Goal: Task Accomplishment & Management: Manage account settings

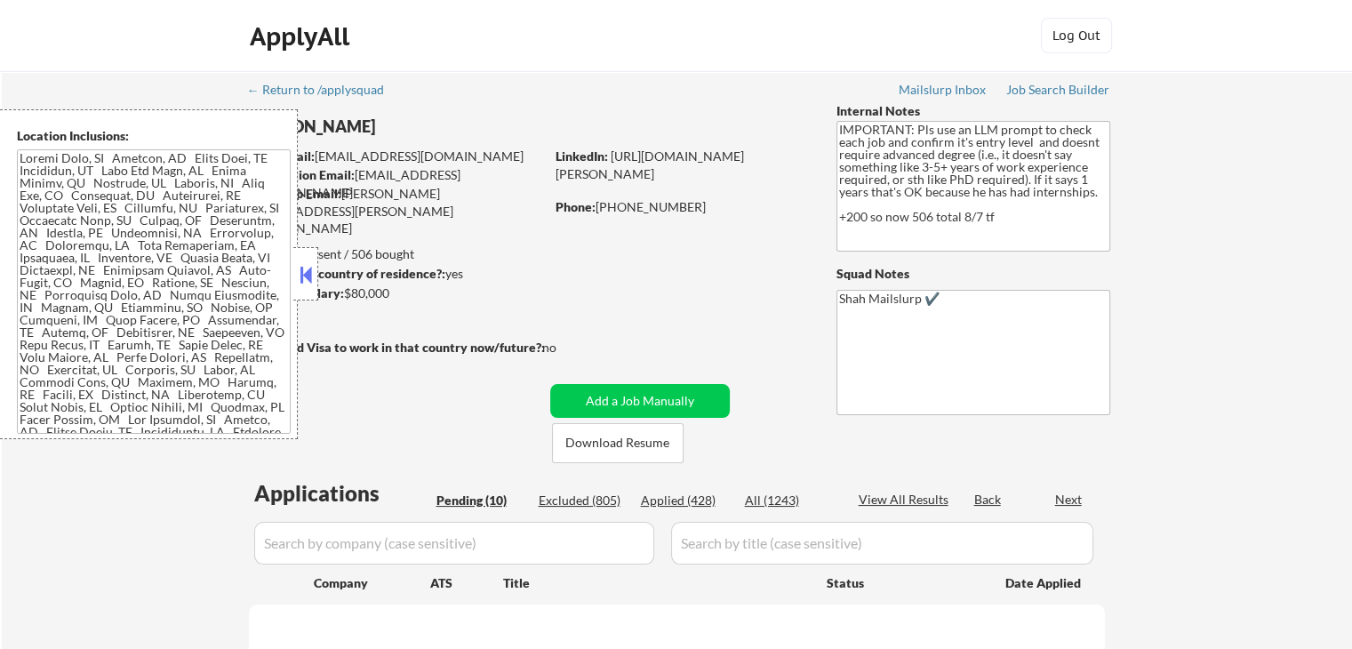
select select ""pending""
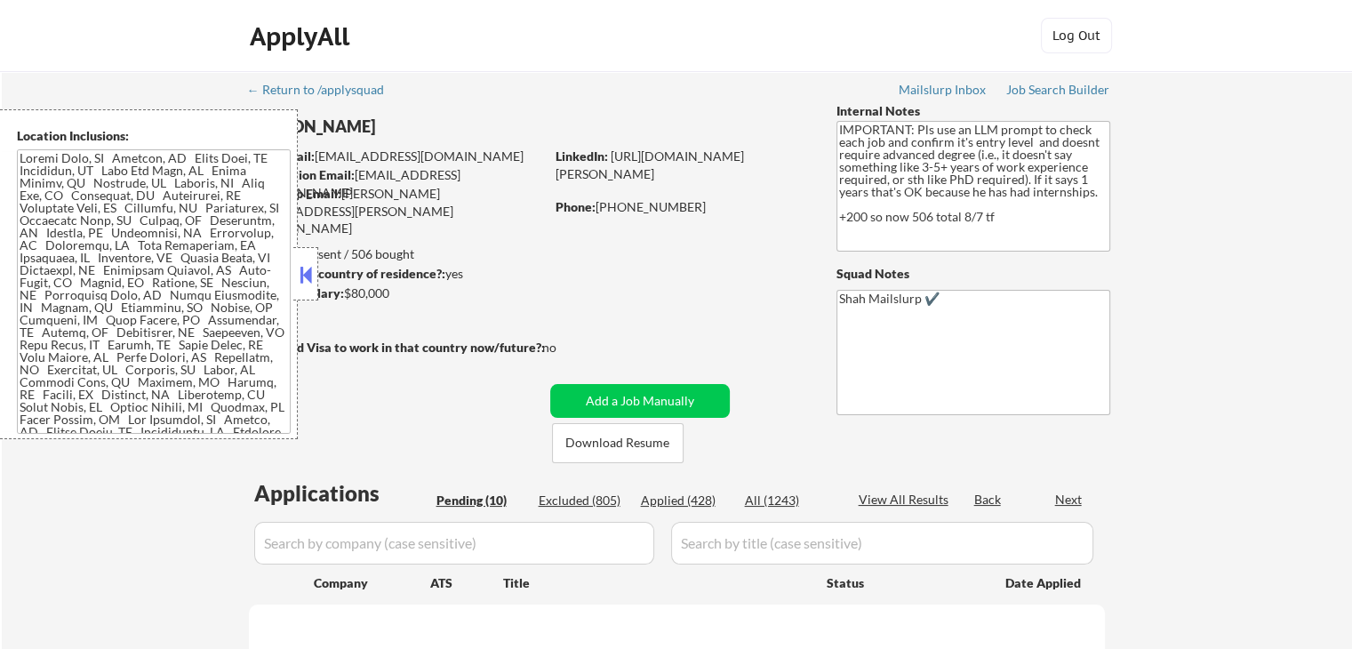
select select ""pending""
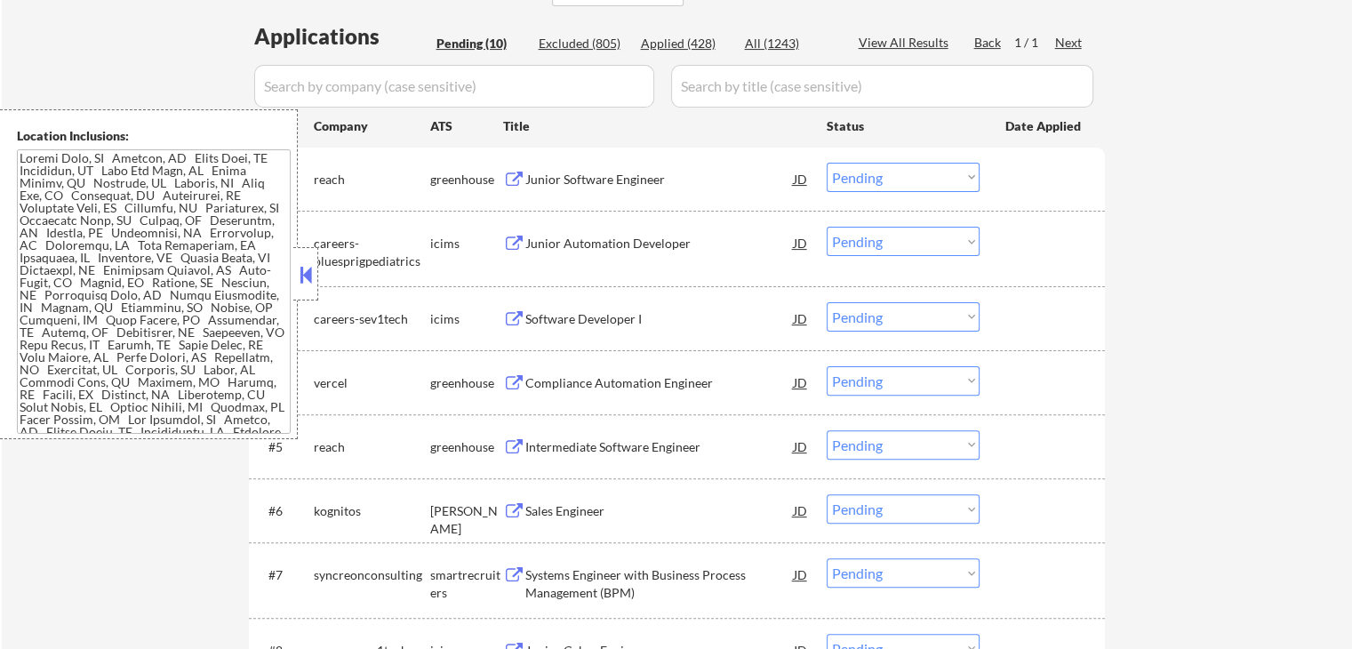
scroll to position [533, 0]
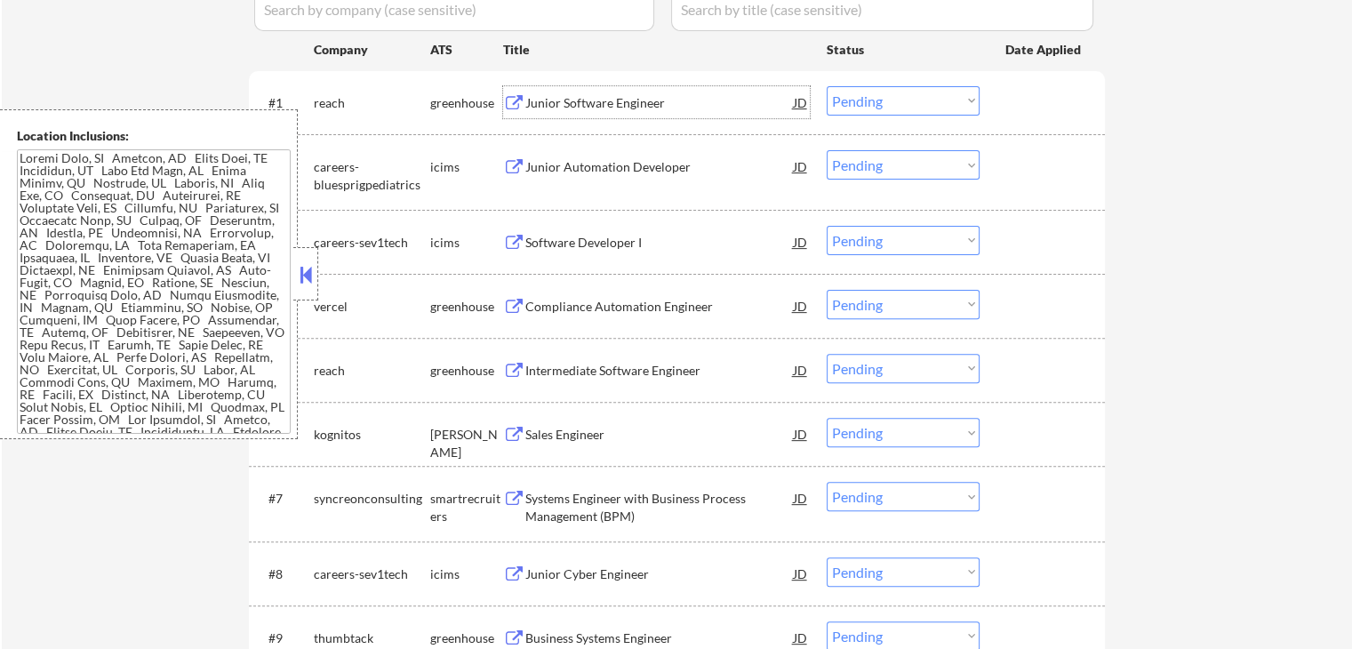
click at [541, 99] on div "Junior Software Engineer" at bounding box center [659, 103] width 268 height 18
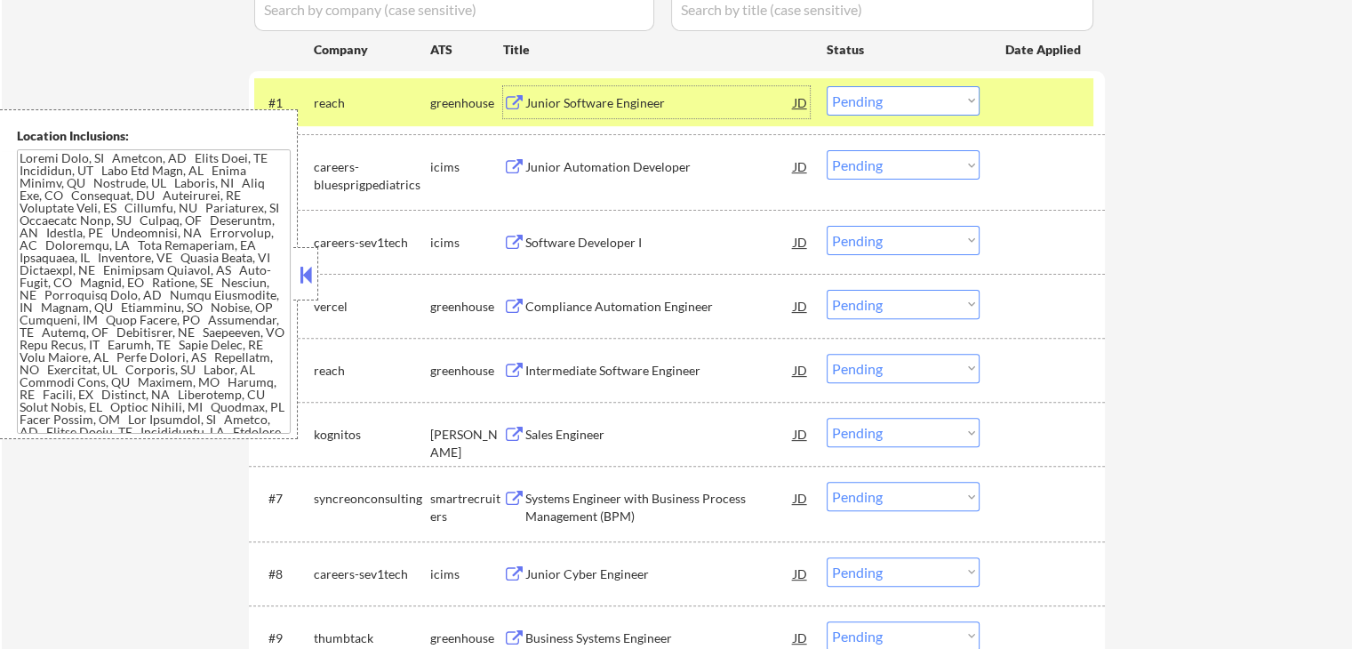
click at [570, 300] on div "Compliance Automation Engineer" at bounding box center [659, 307] width 268 height 18
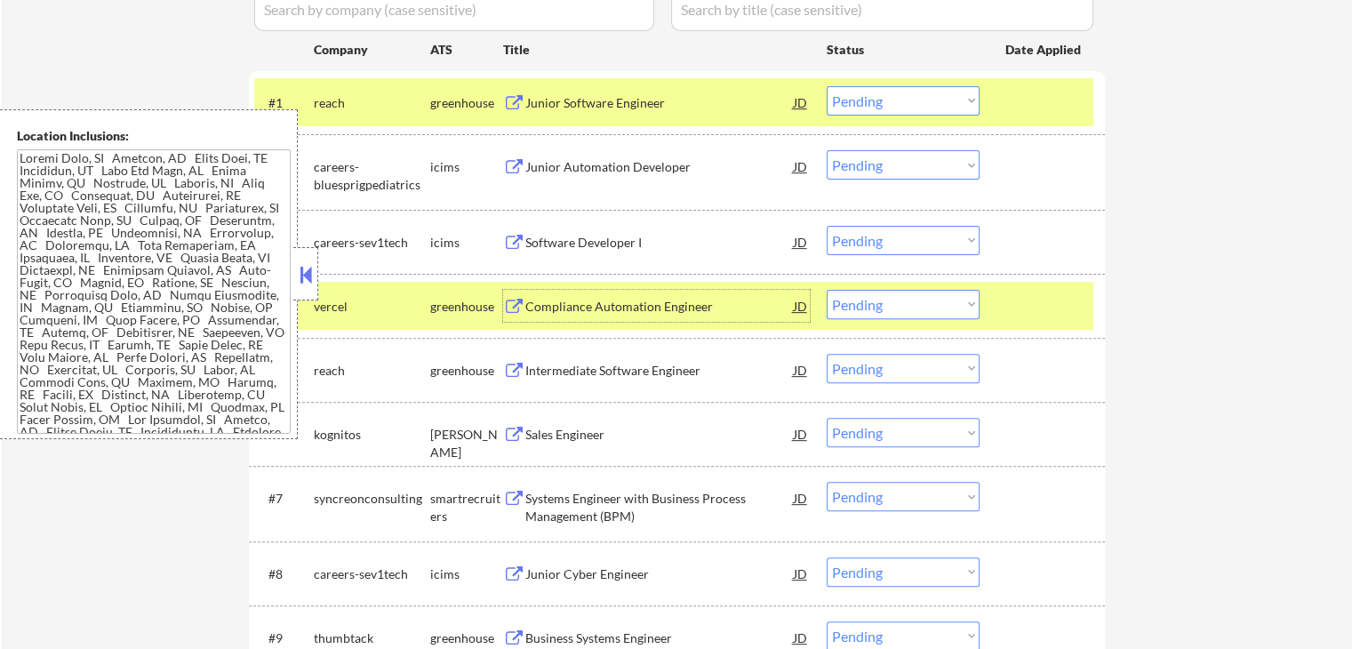
click at [580, 364] on div "Intermediate Software Engineer" at bounding box center [659, 371] width 268 height 18
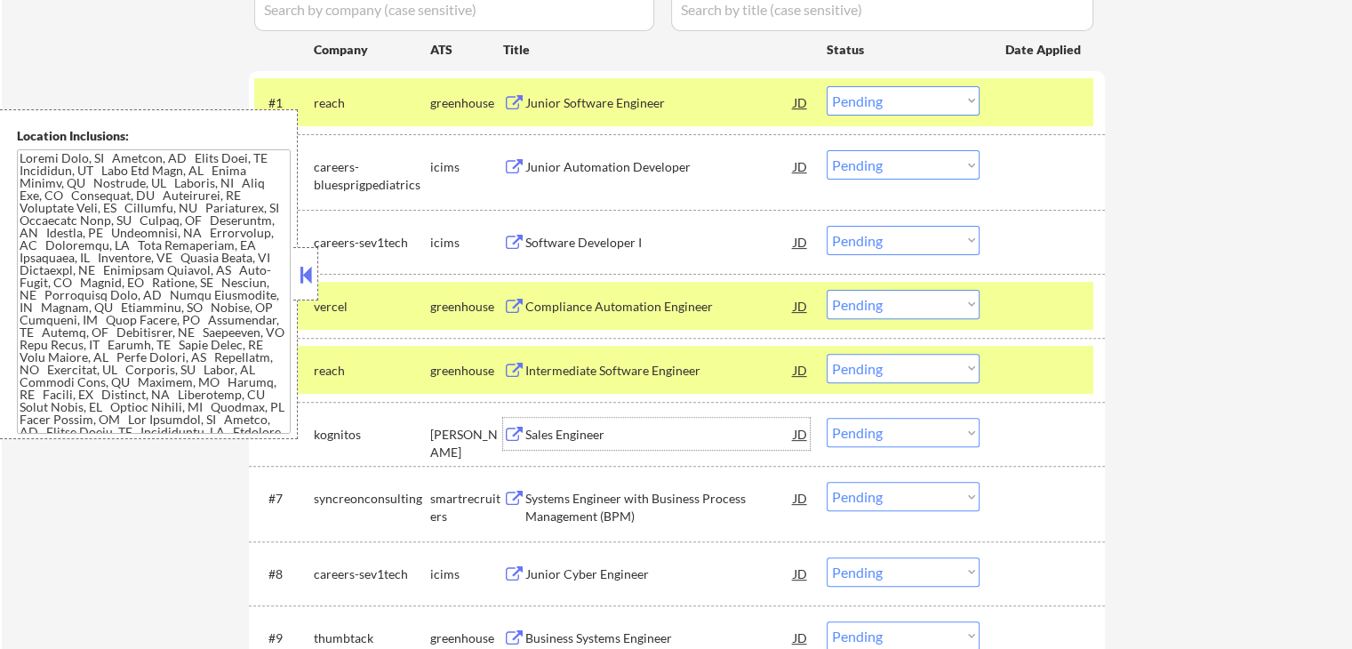
click at [545, 432] on div "Sales Engineer" at bounding box center [659, 435] width 268 height 18
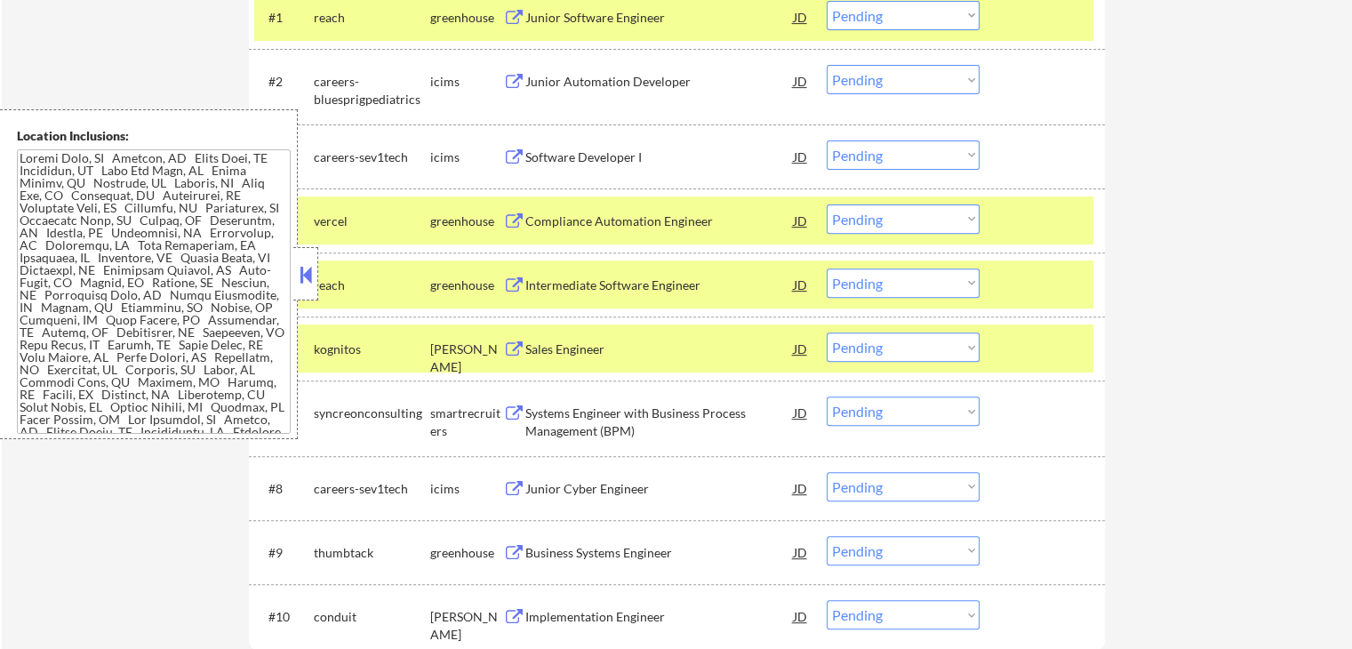
scroll to position [711, 0]
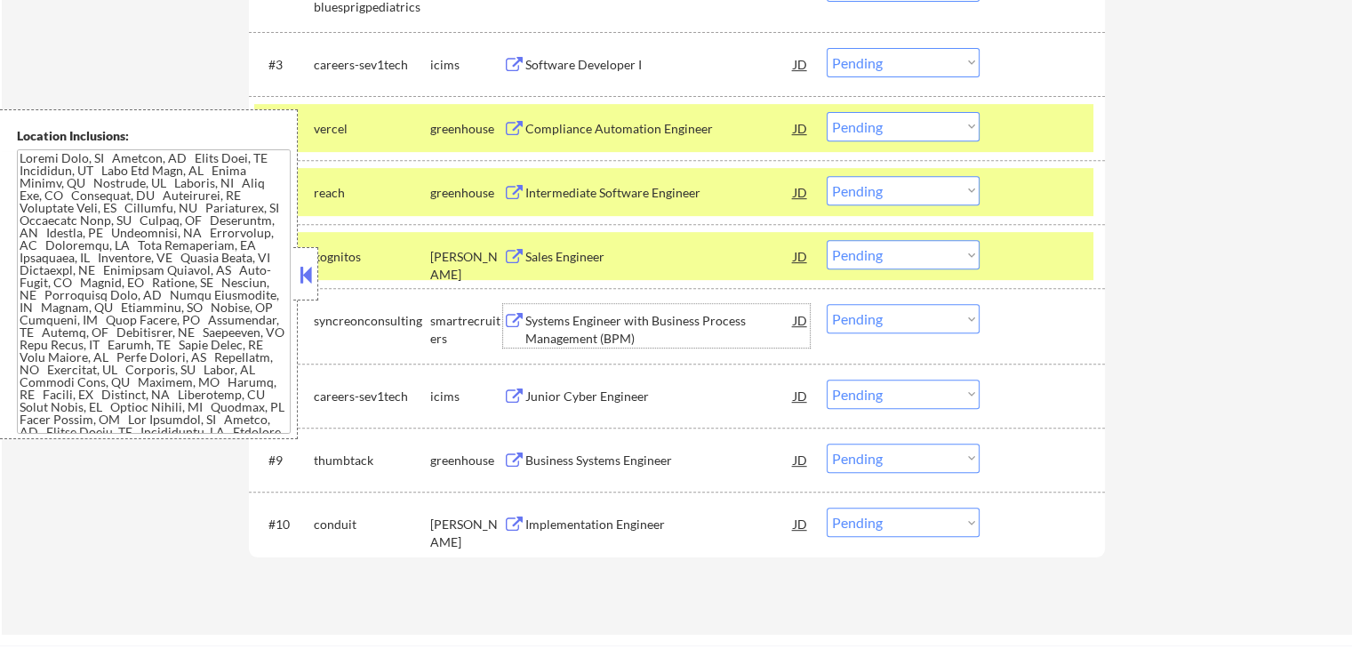
click at [546, 332] on div "Systems Engineer with Business Process Management (BPM)" at bounding box center [659, 329] width 268 height 35
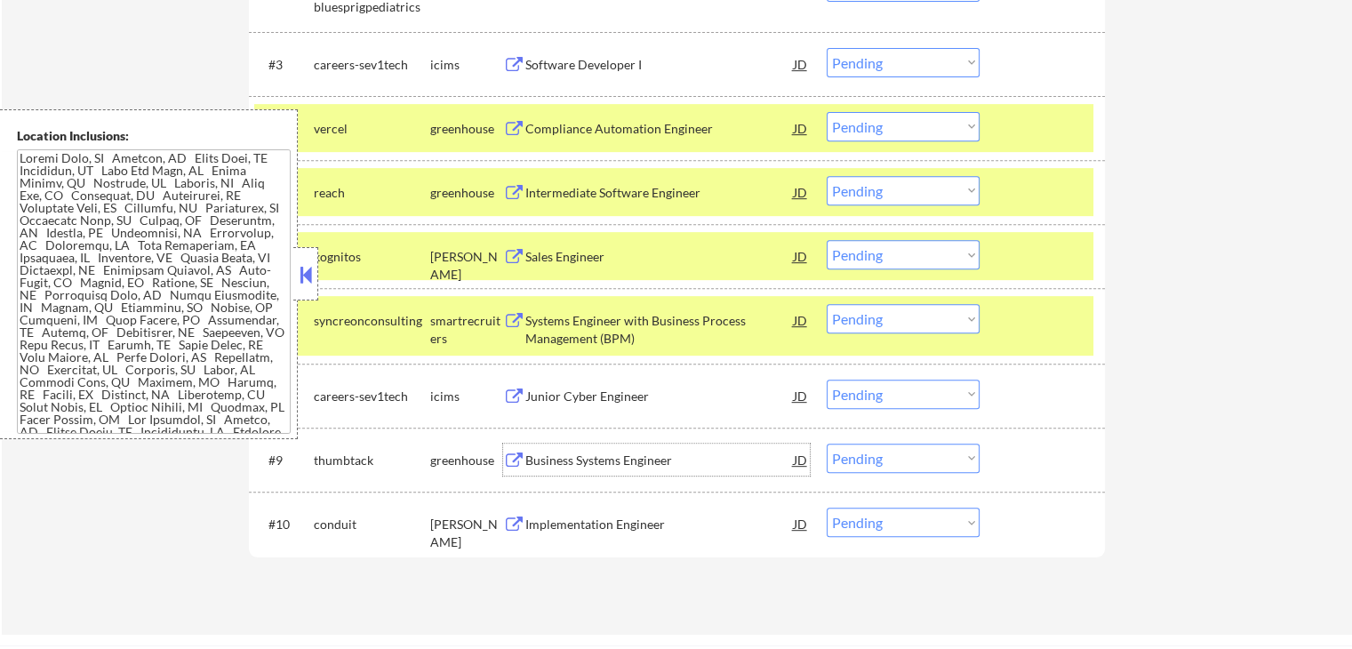
click at [548, 457] on div "Business Systems Engineer" at bounding box center [659, 460] width 268 height 18
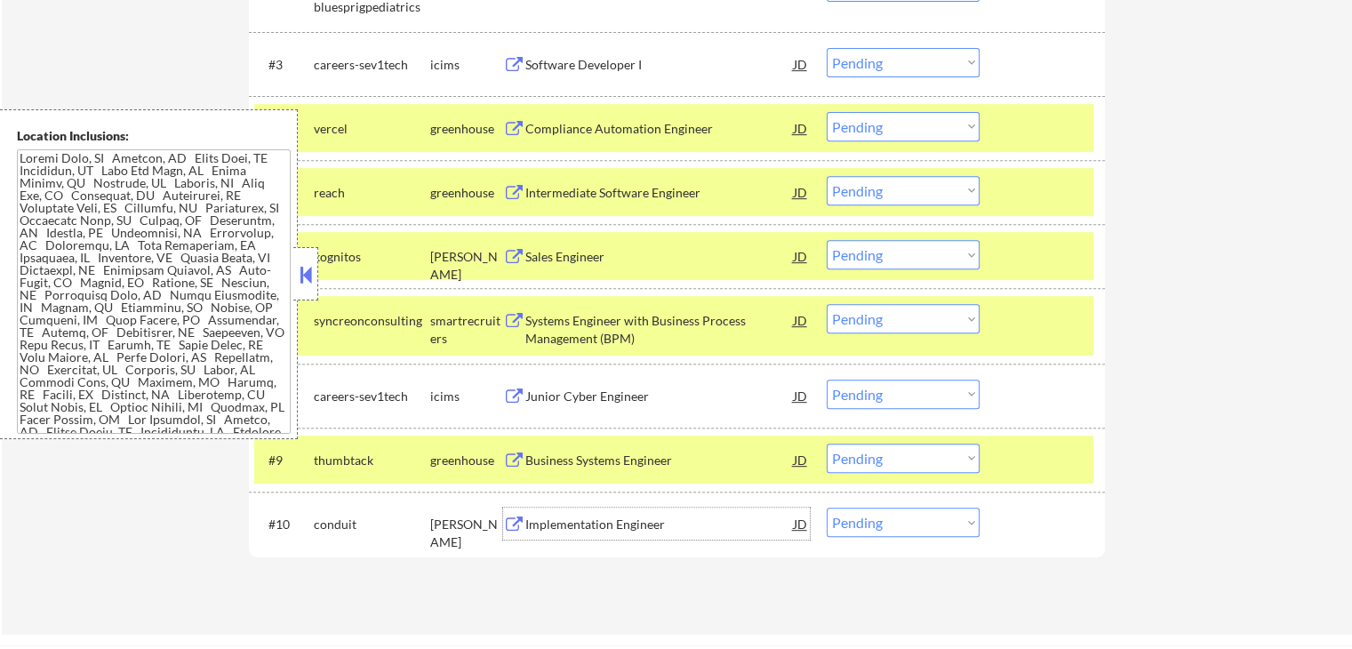
click at [535, 521] on div "Implementation Engineer" at bounding box center [659, 524] width 268 height 18
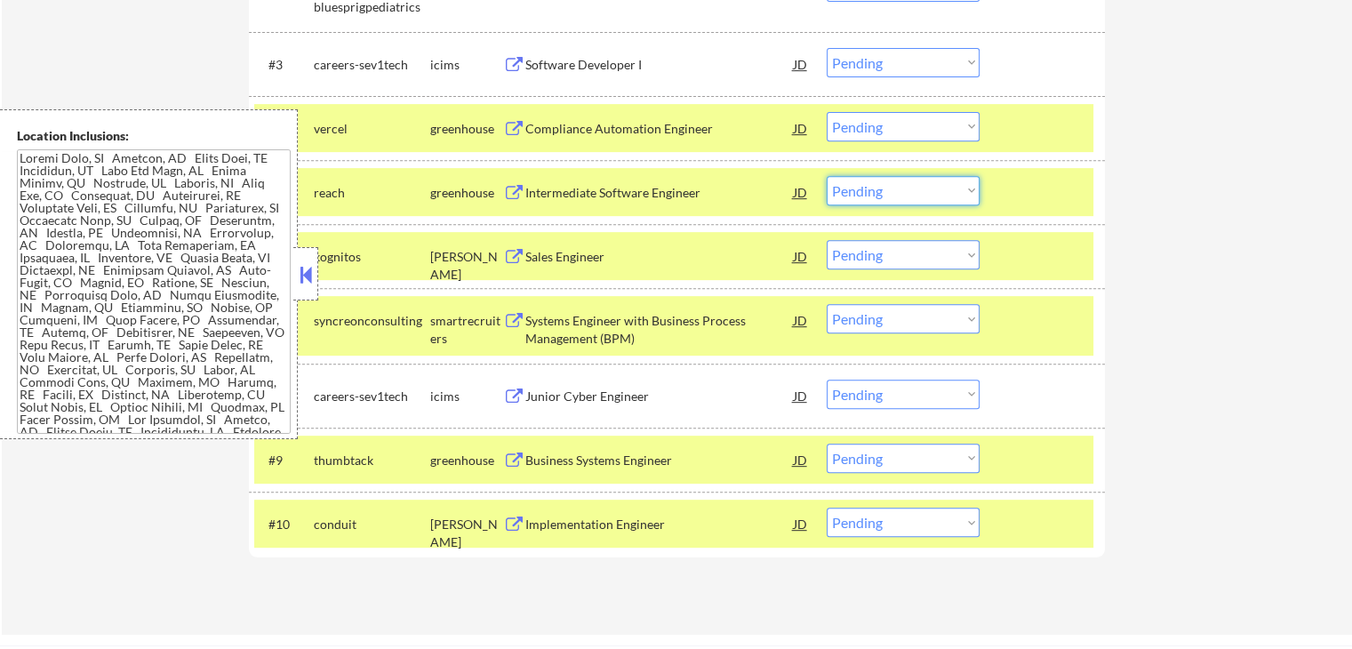
drag, startPoint x: 890, startPoint y: 197, endPoint x: 898, endPoint y: 203, distance: 10.4
click at [893, 199] on select "Choose an option... Pending Applied Excluded (Questions) Excluded (Expired) Exc…" at bounding box center [902, 190] width 153 height 29
click at [826, 176] on select "Choose an option... Pending Applied Excluded (Questions) Excluded (Expired) Exc…" at bounding box center [902, 190] width 153 height 29
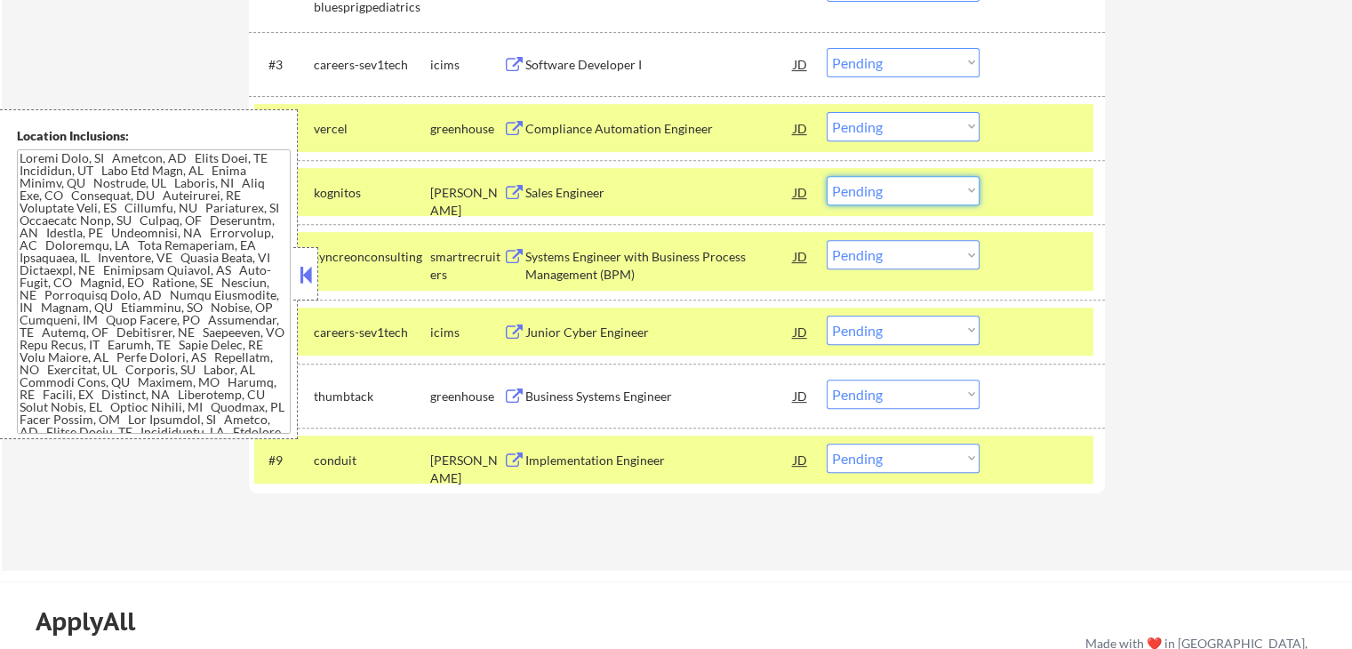
click at [874, 191] on select "Choose an option... Pending Applied Excluded (Questions) Excluded (Expired) Exc…" at bounding box center [902, 190] width 153 height 29
click at [826, 176] on select "Choose an option... Pending Applied Excluded (Questions) Excluded (Expired) Exc…" at bounding box center [902, 190] width 153 height 29
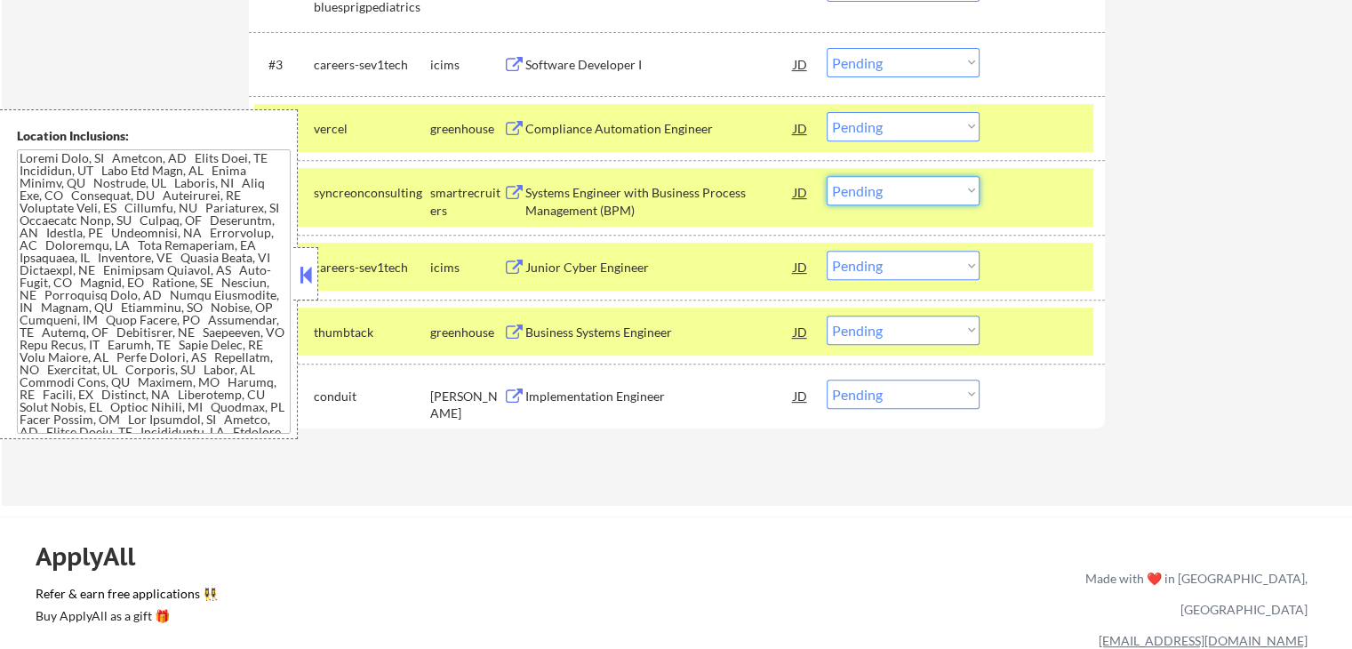
click at [864, 199] on select "Choose an option... Pending Applied Excluded (Questions) Excluded (Expired) Exc…" at bounding box center [902, 190] width 153 height 29
click at [826, 176] on select "Choose an option... Pending Applied Excluded (Questions) Excluded (Expired) Exc…" at bounding box center [902, 190] width 153 height 29
select select ""pending""
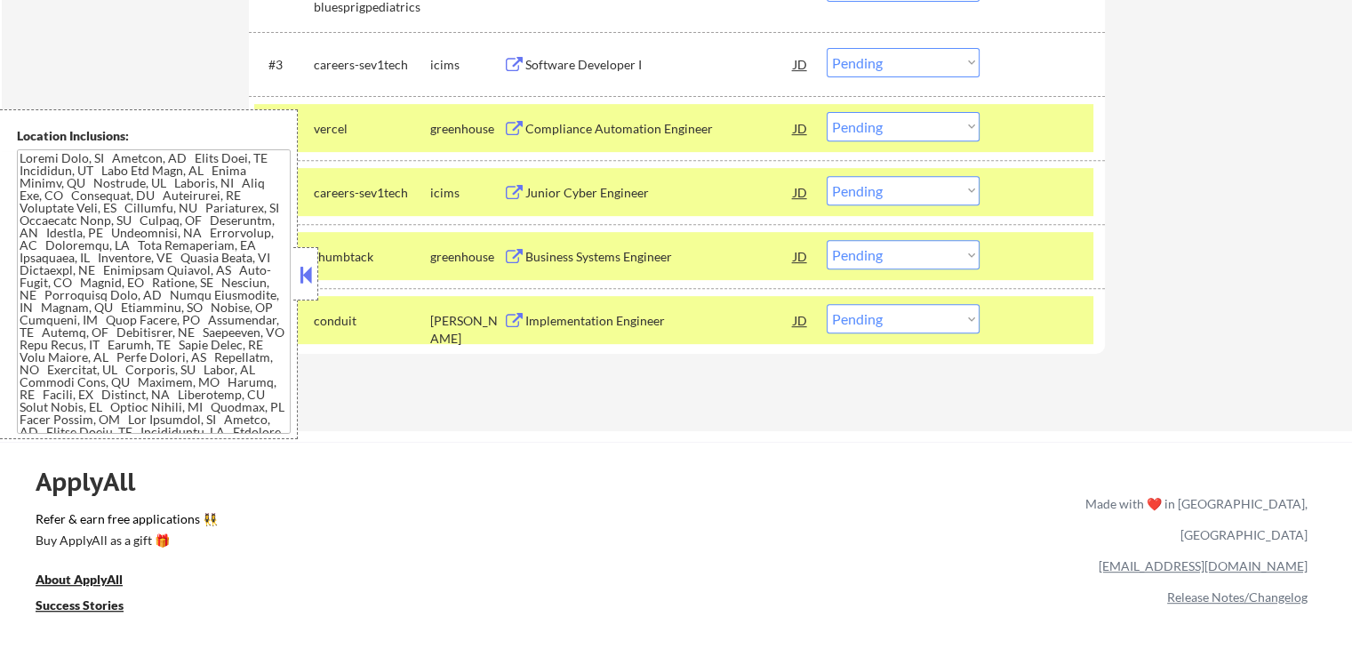
click at [878, 311] on select "Choose an option... Pending Applied Excluded (Questions) Excluded (Expired) Exc…" at bounding box center [902, 318] width 153 height 29
select select ""excluded""
click at [826, 304] on select "Choose an option... Pending Applied Excluded (Questions) Excluded (Expired) Exc…" at bounding box center [902, 318] width 153 height 29
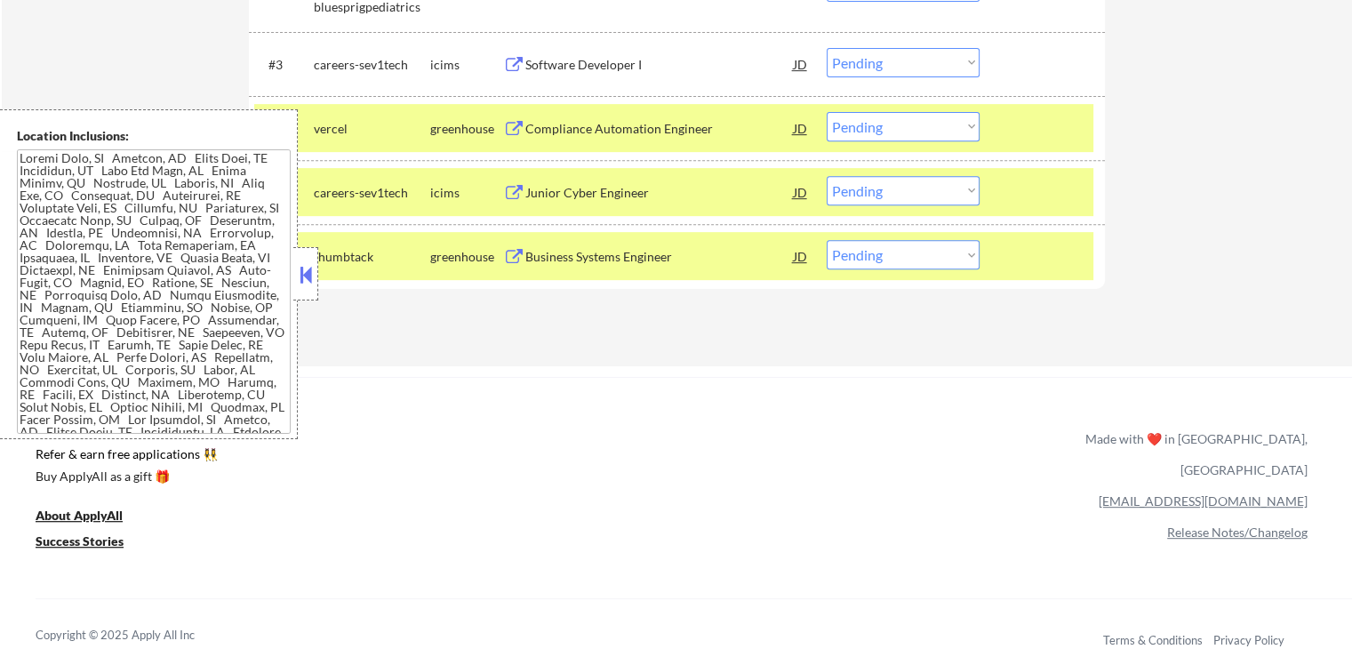
drag, startPoint x: 871, startPoint y: 255, endPoint x: 878, endPoint y: 267, distance: 14.3
click at [871, 256] on select "Choose an option... Pending Applied Excluded (Questions) Excluded (Expired) Exc…" at bounding box center [902, 254] width 153 height 29
select select ""applied""
click at [826, 240] on select "Choose an option... Pending Applied Excluded (Questions) Excluded (Expired) Exc…" at bounding box center [902, 254] width 153 height 29
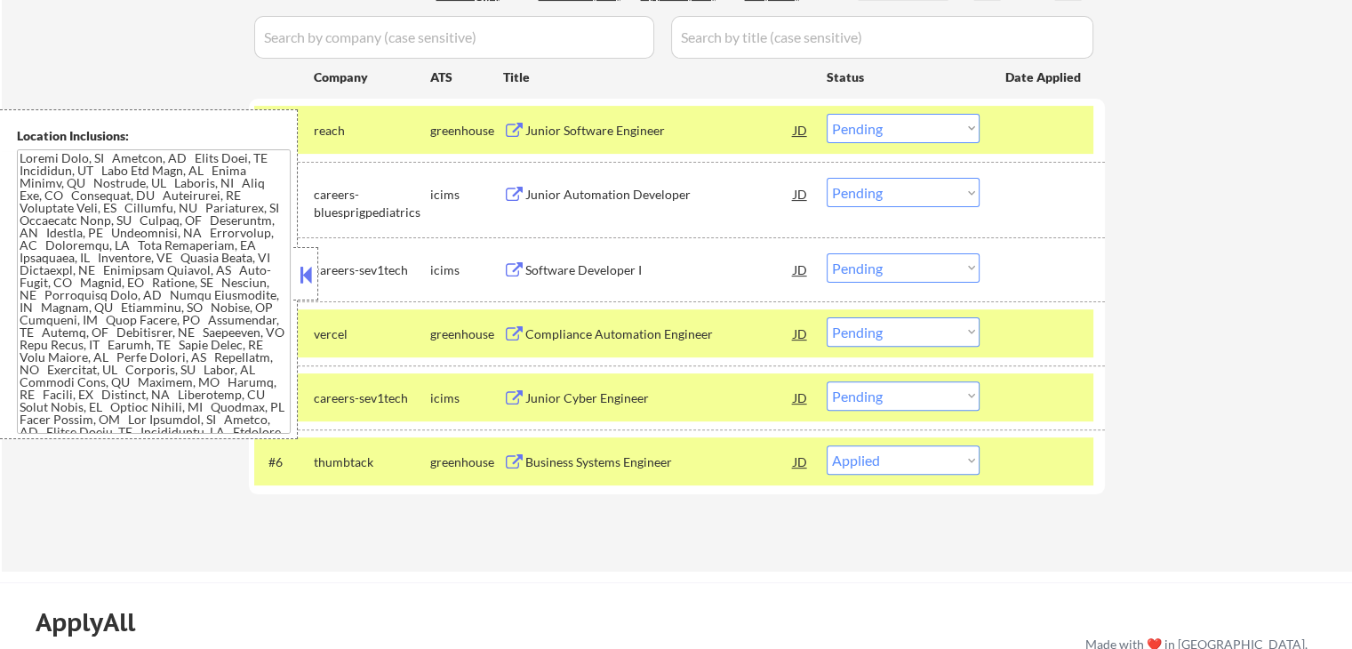
scroll to position [533, 0]
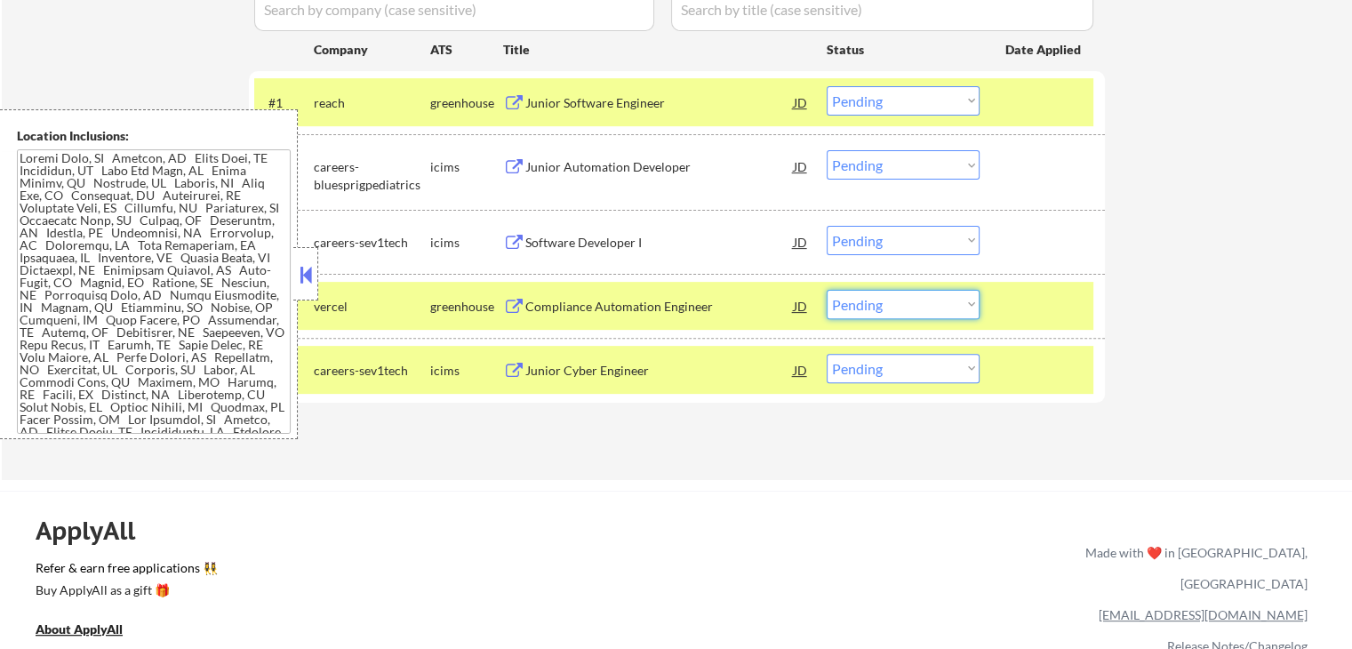
drag, startPoint x: 891, startPoint y: 306, endPoint x: 893, endPoint y: 317, distance: 11.7
click at [893, 308] on select "Choose an option... Pending Applied Excluded (Questions) Excluded (Expired) Exc…" at bounding box center [902, 304] width 153 height 29
click at [826, 290] on select "Choose an option... Pending Applied Excluded (Questions) Excluded (Expired) Exc…" at bounding box center [902, 304] width 153 height 29
select select ""pending""
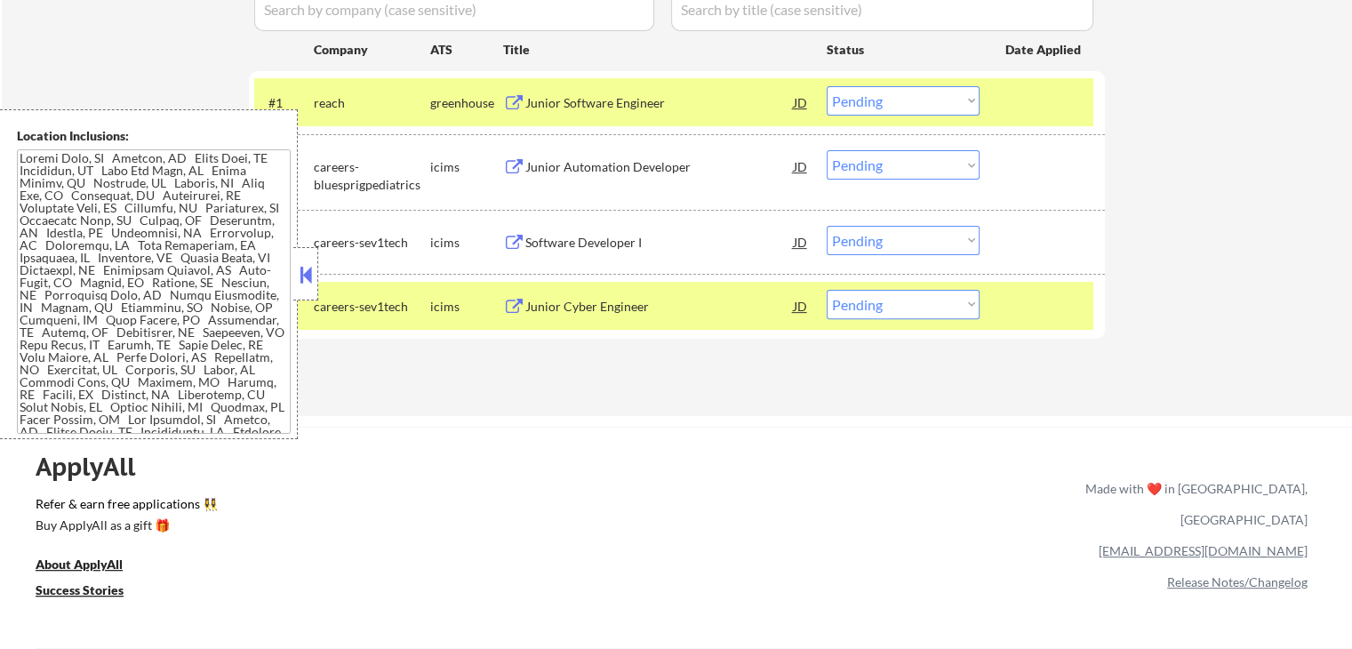
click at [875, 104] on select "Choose an option... Pending Applied Excluded (Questions) Excluded (Expired) Exc…" at bounding box center [902, 100] width 153 height 29
click at [826, 86] on select "Choose an option... Pending Applied Excluded (Questions) Excluded (Expired) Exc…" at bounding box center [902, 100] width 153 height 29
select select ""pending""
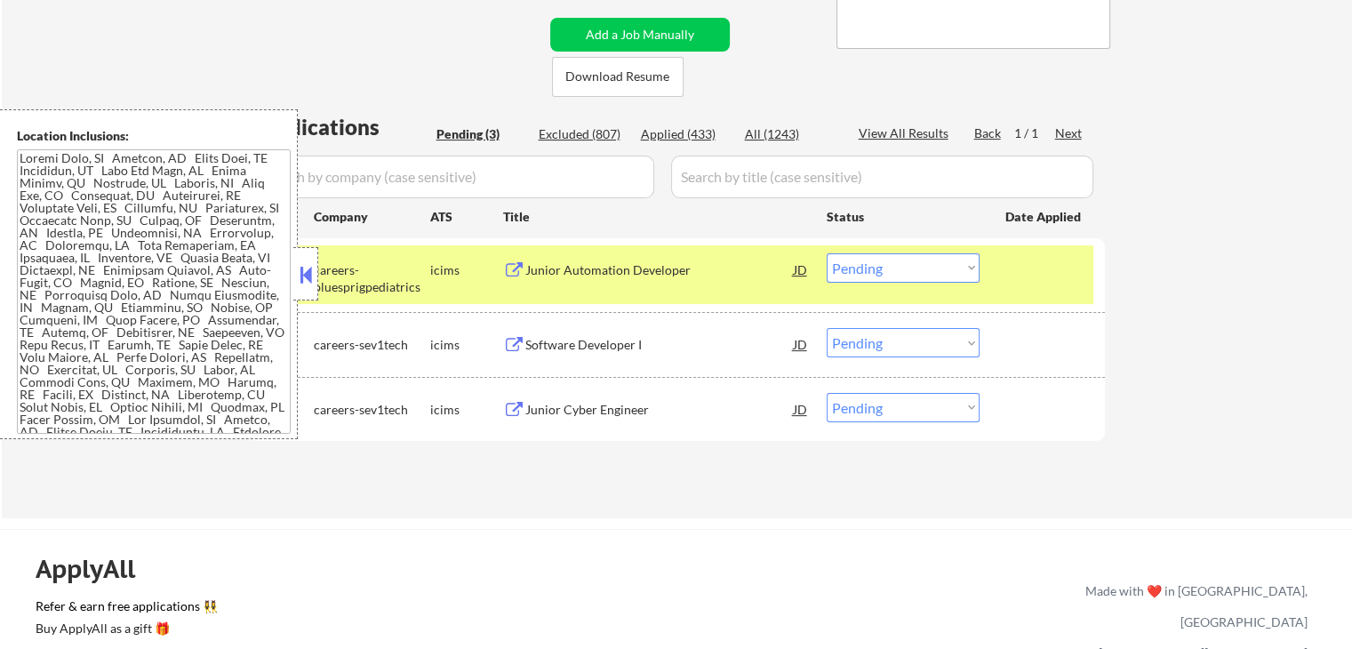
scroll to position [355, 0]
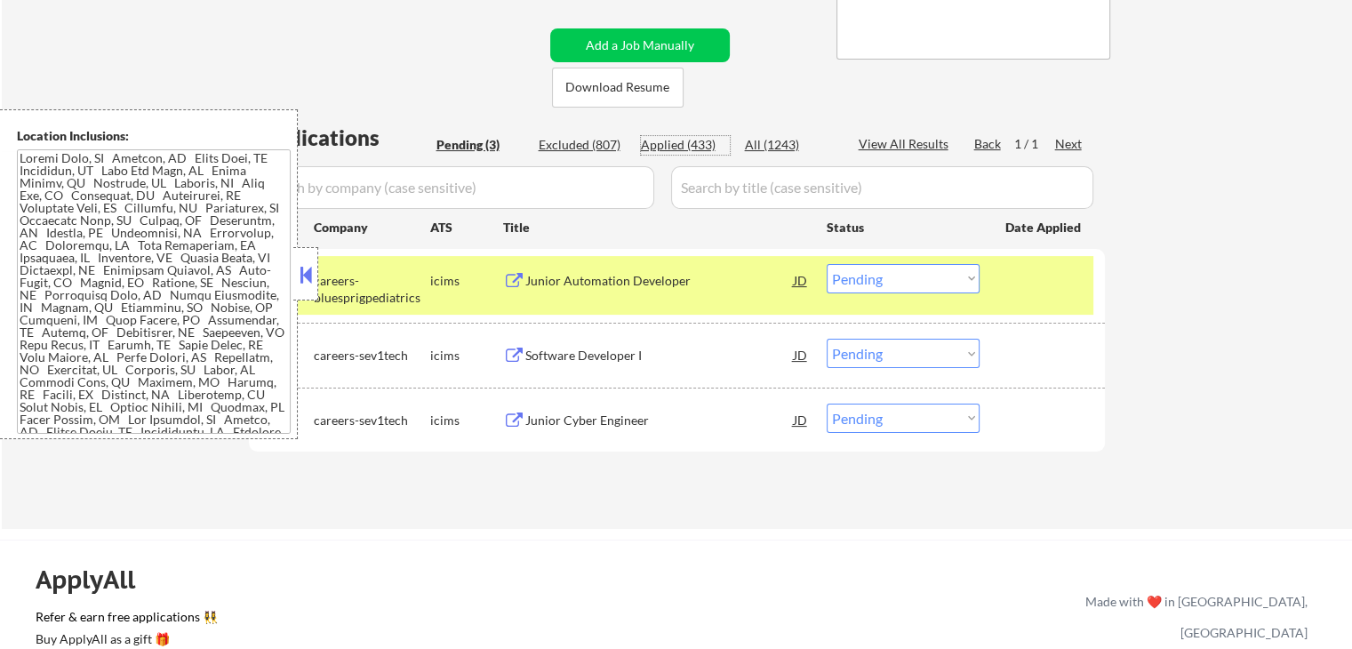
click at [679, 148] on div "Applied (433)" at bounding box center [685, 145] width 89 height 18
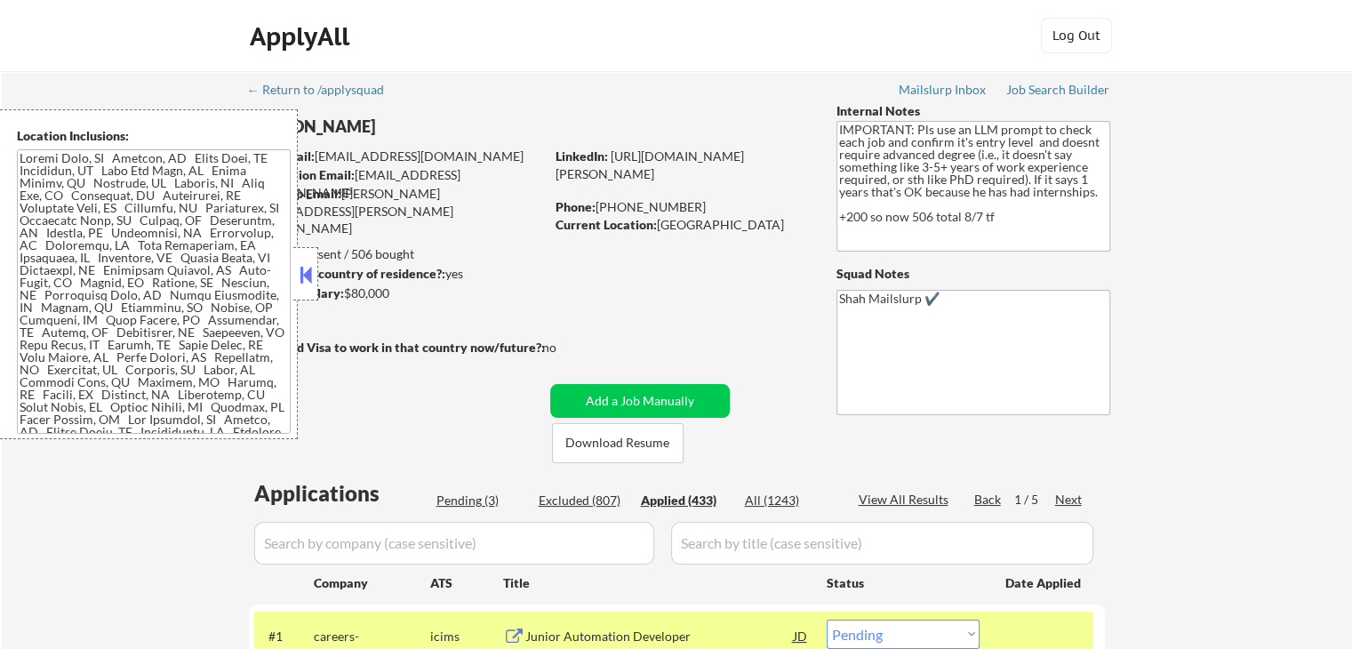
click at [302, 275] on button at bounding box center [306, 274] width 20 height 27
select select ""applied""
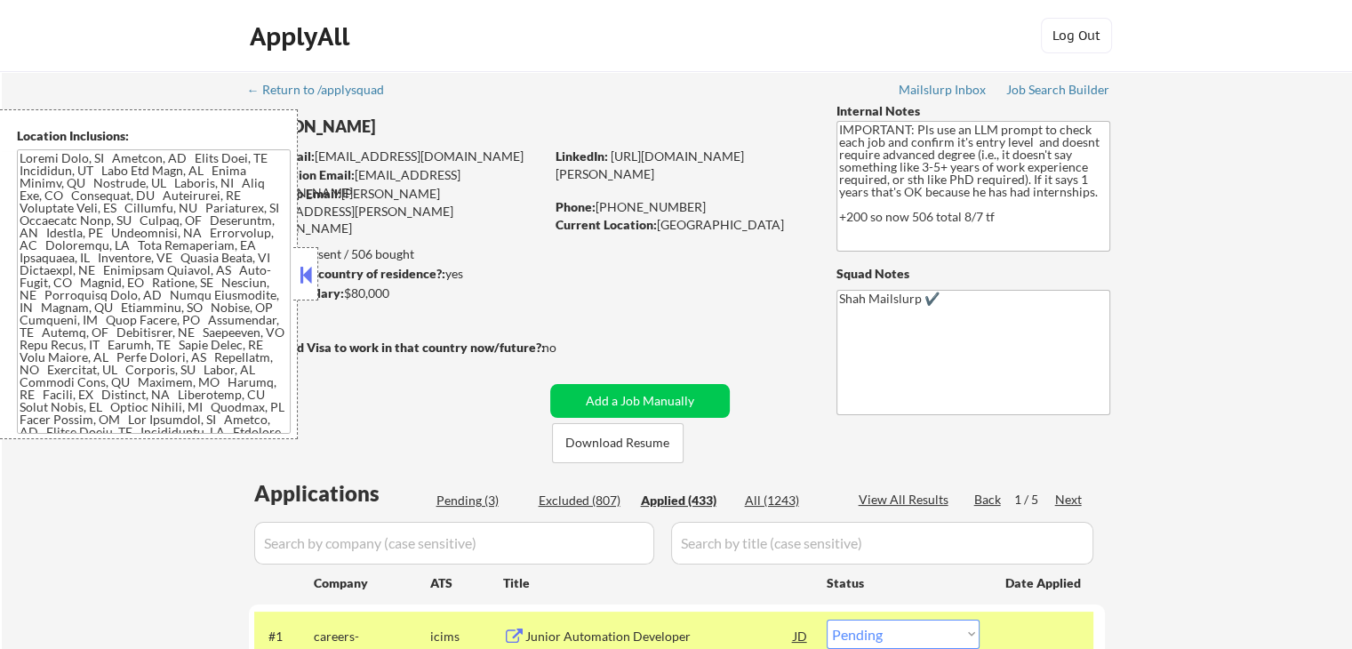
select select ""applied""
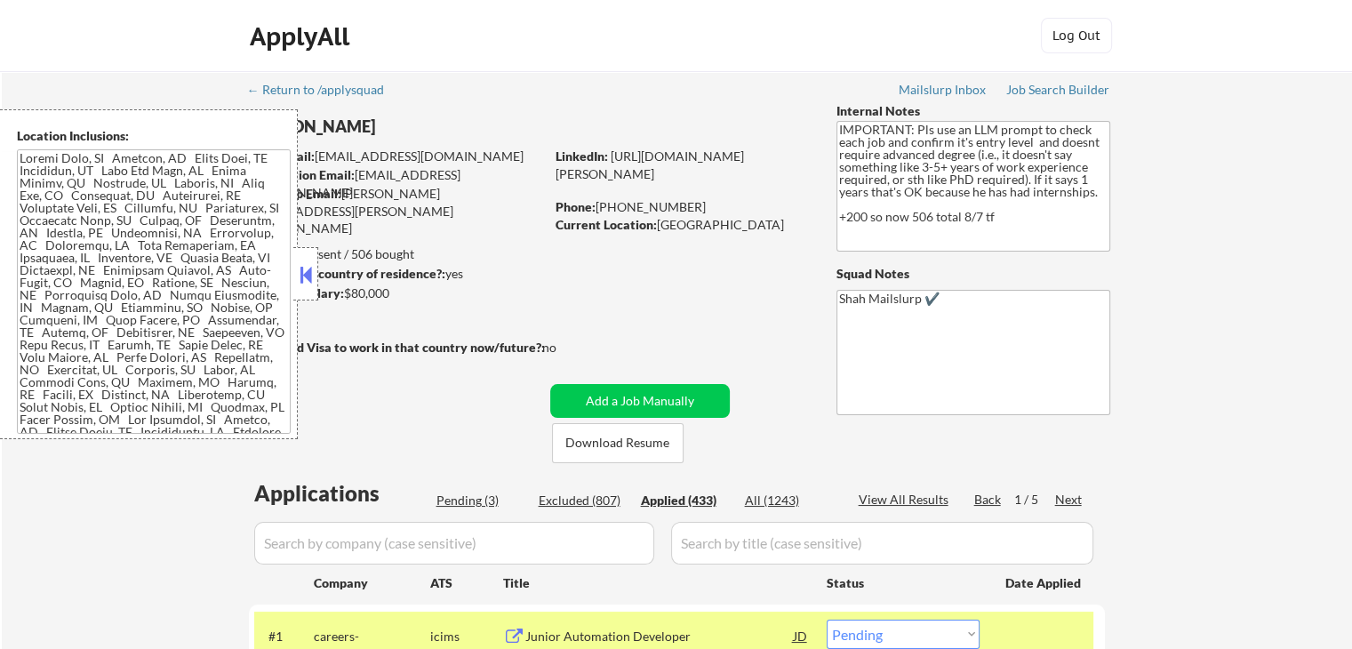
select select ""applied""
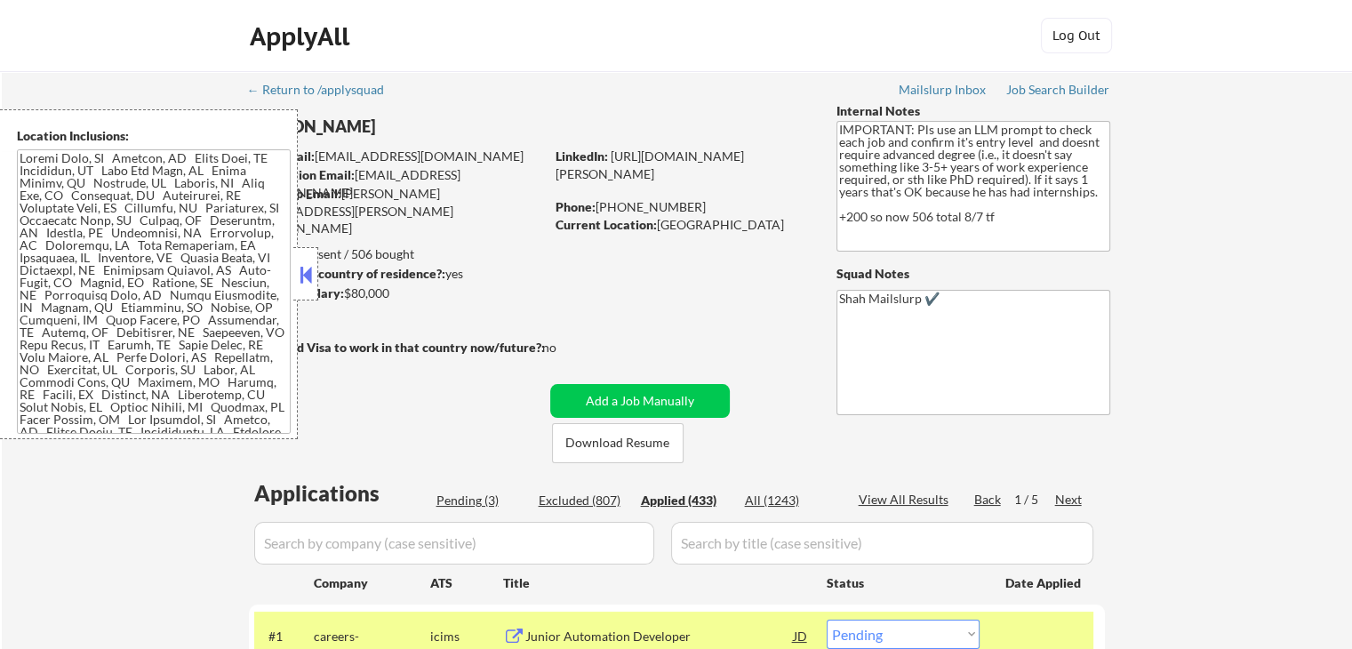
select select ""applied""
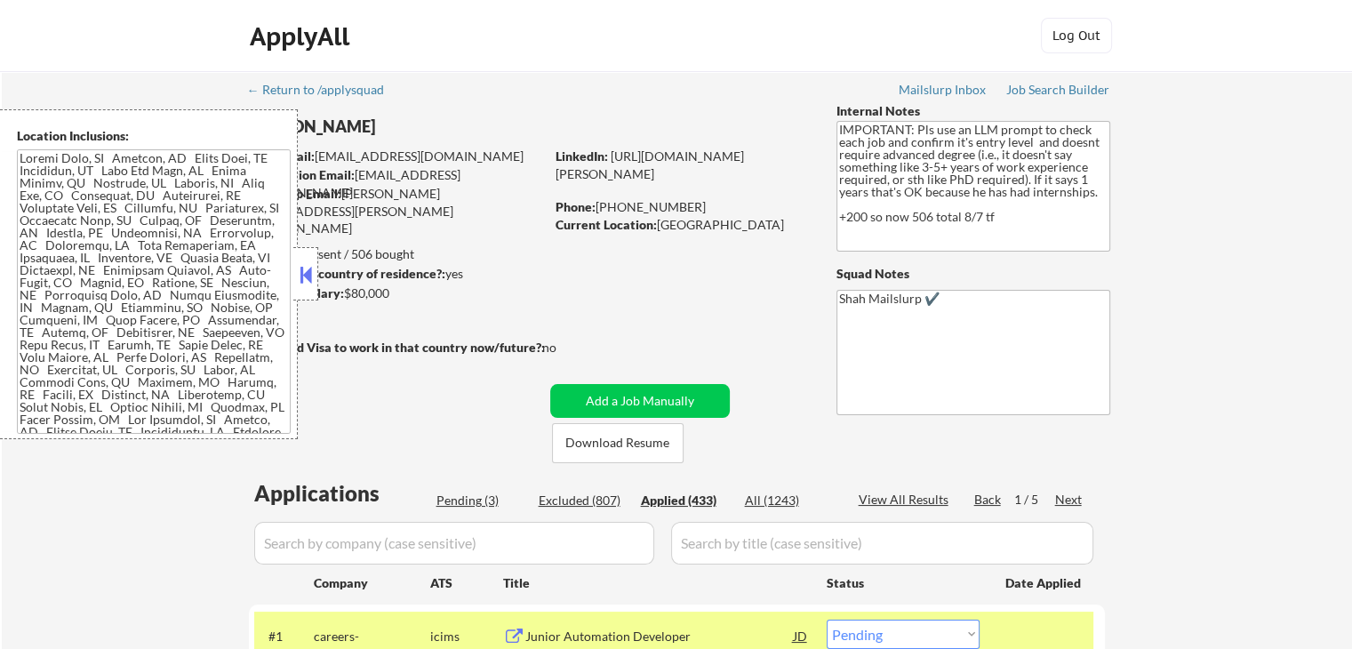
select select ""applied""
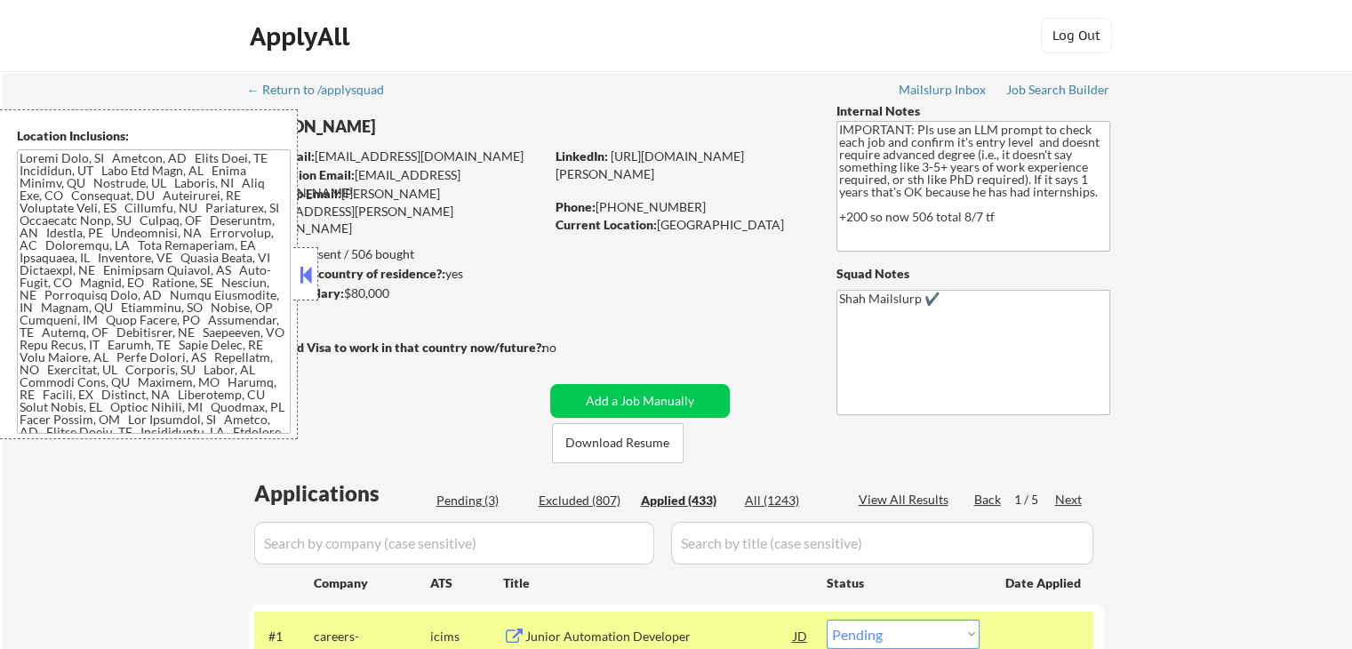
select select ""applied""
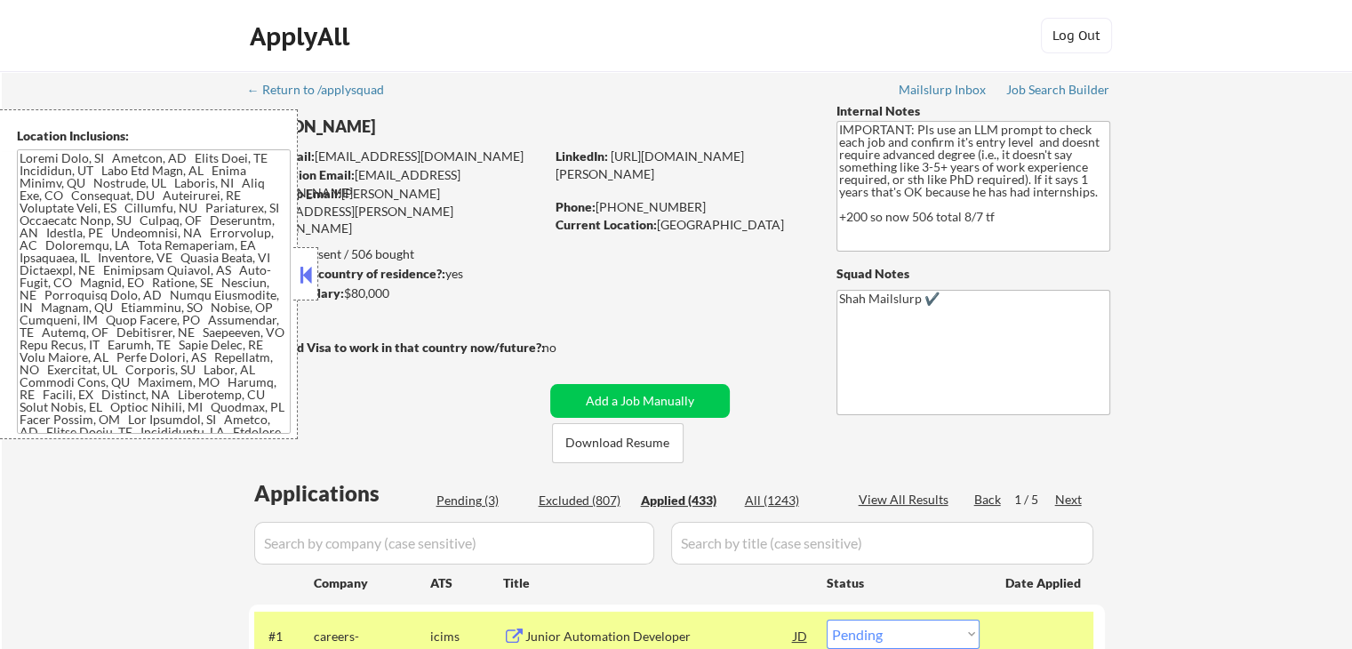
select select ""applied""
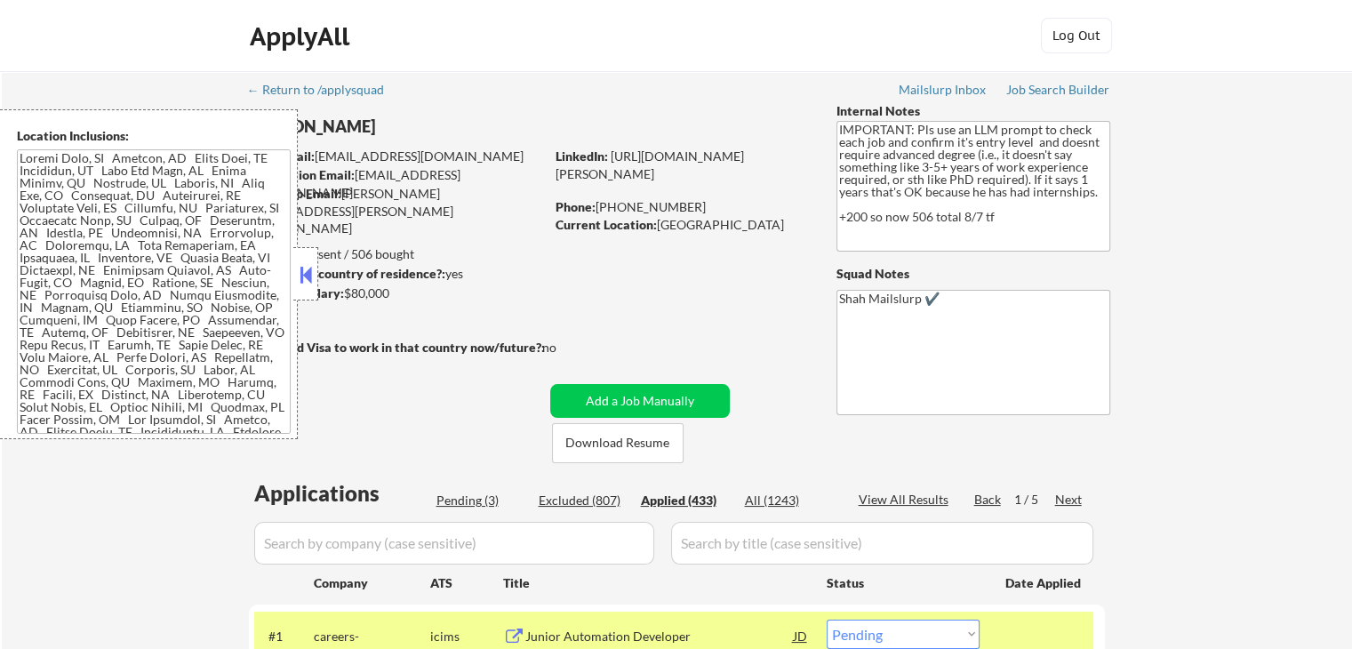
select select ""applied""
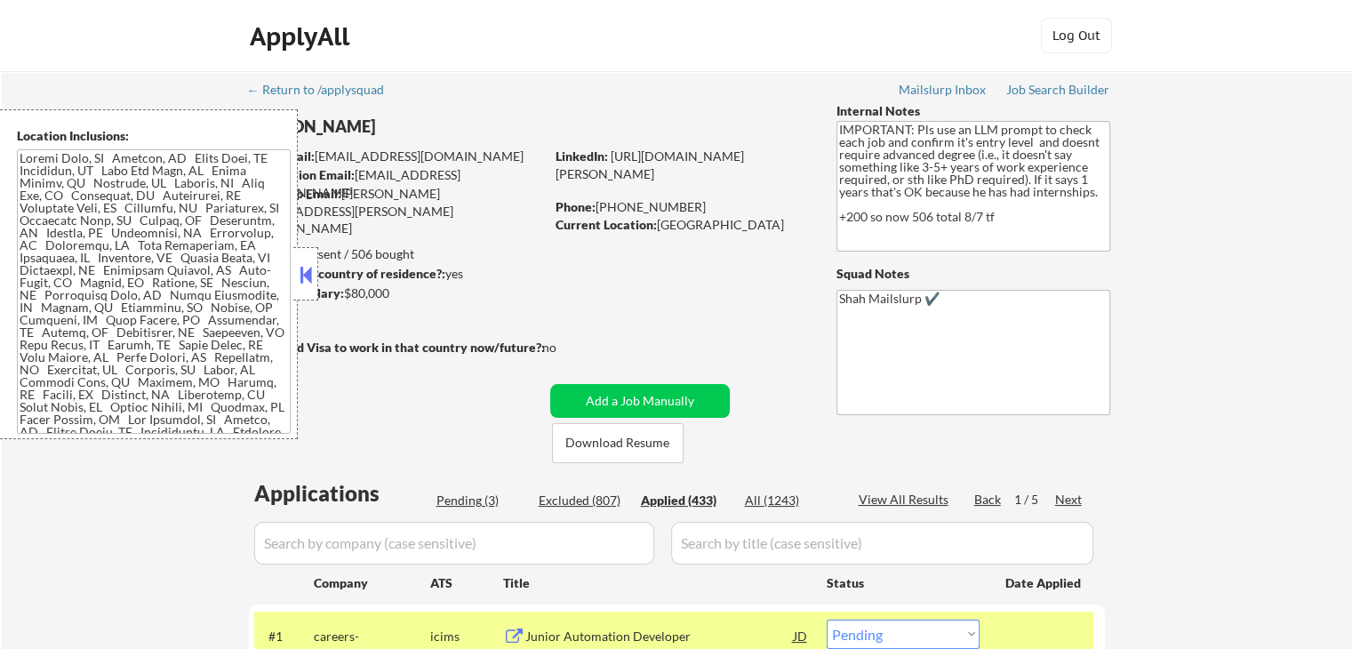
select select ""applied""
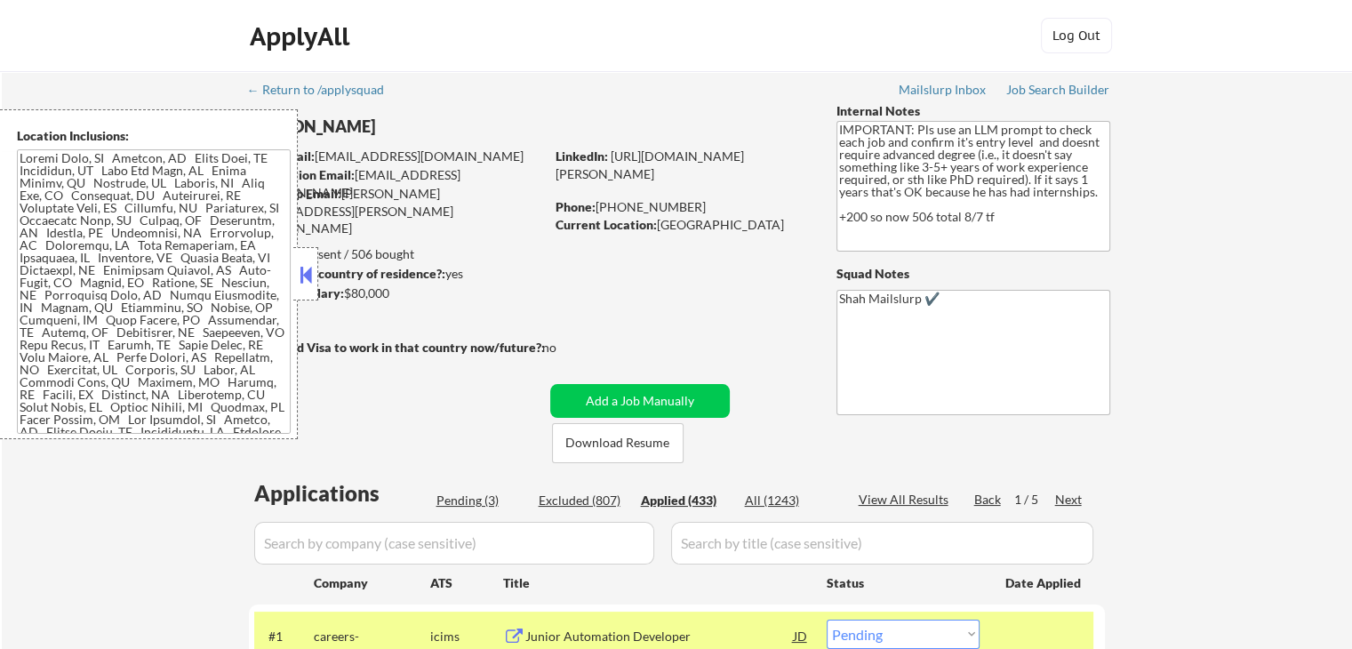
select select ""applied""
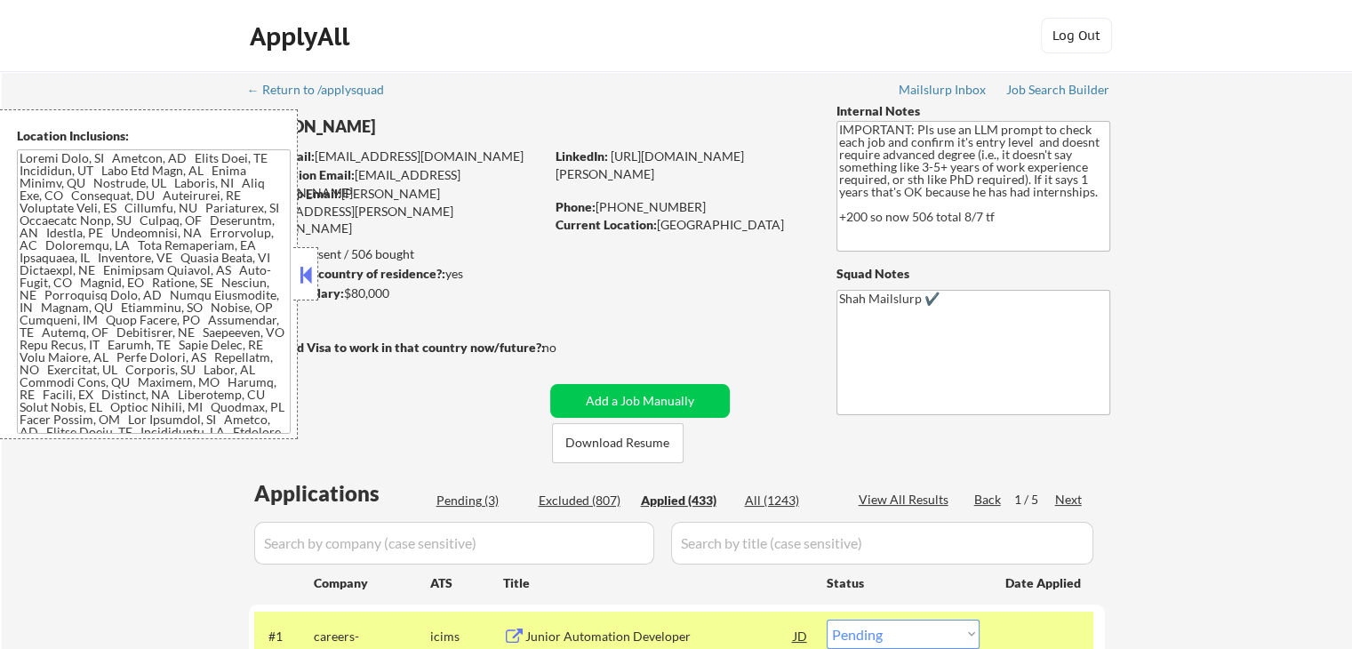
select select ""applied""
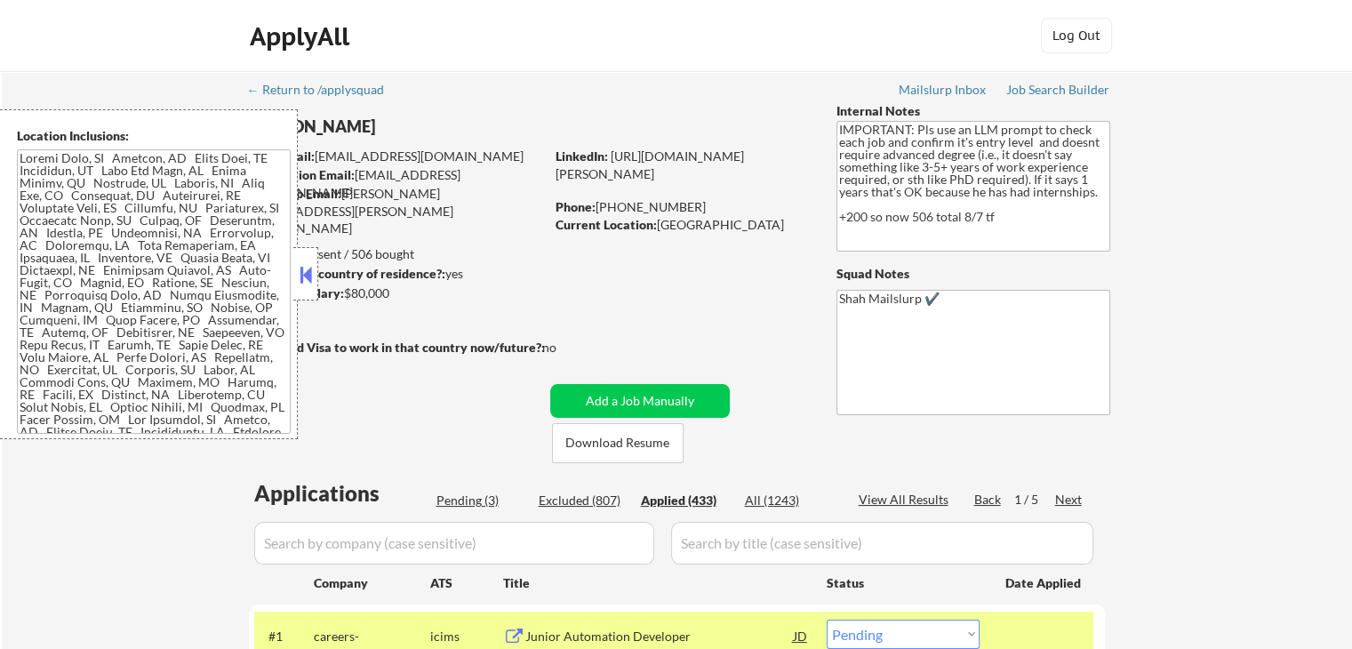
select select ""applied""
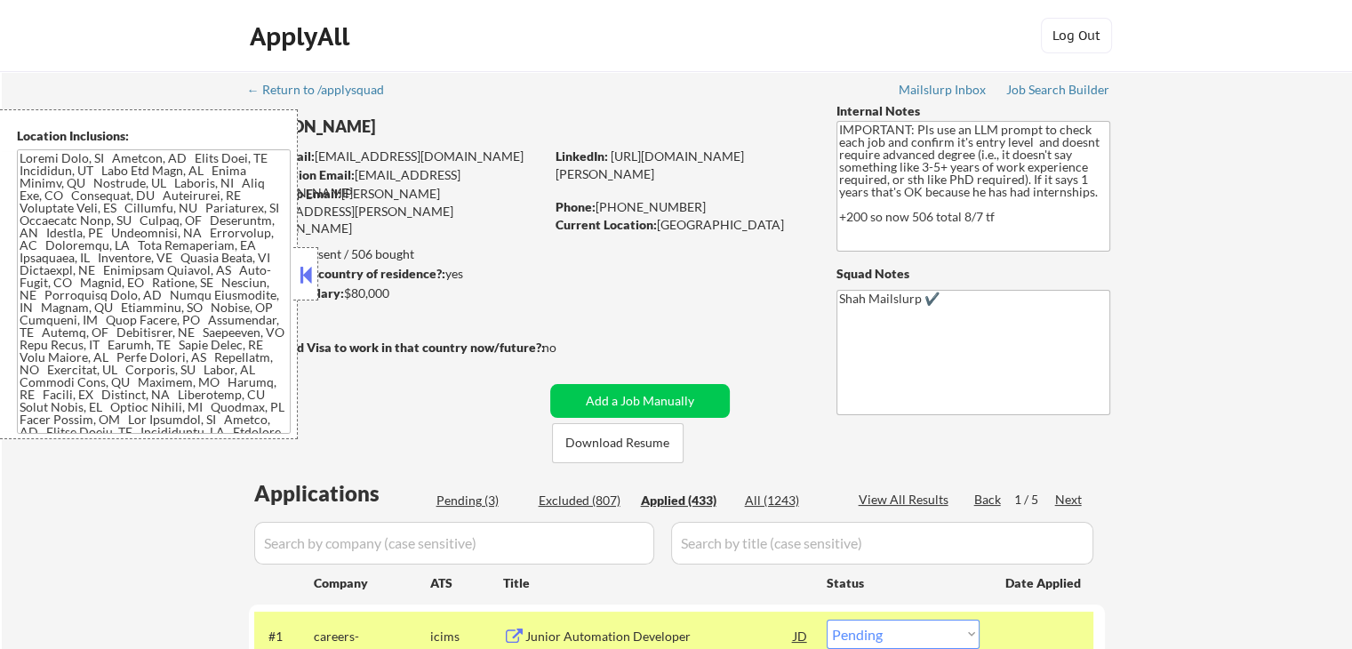
select select ""applied""
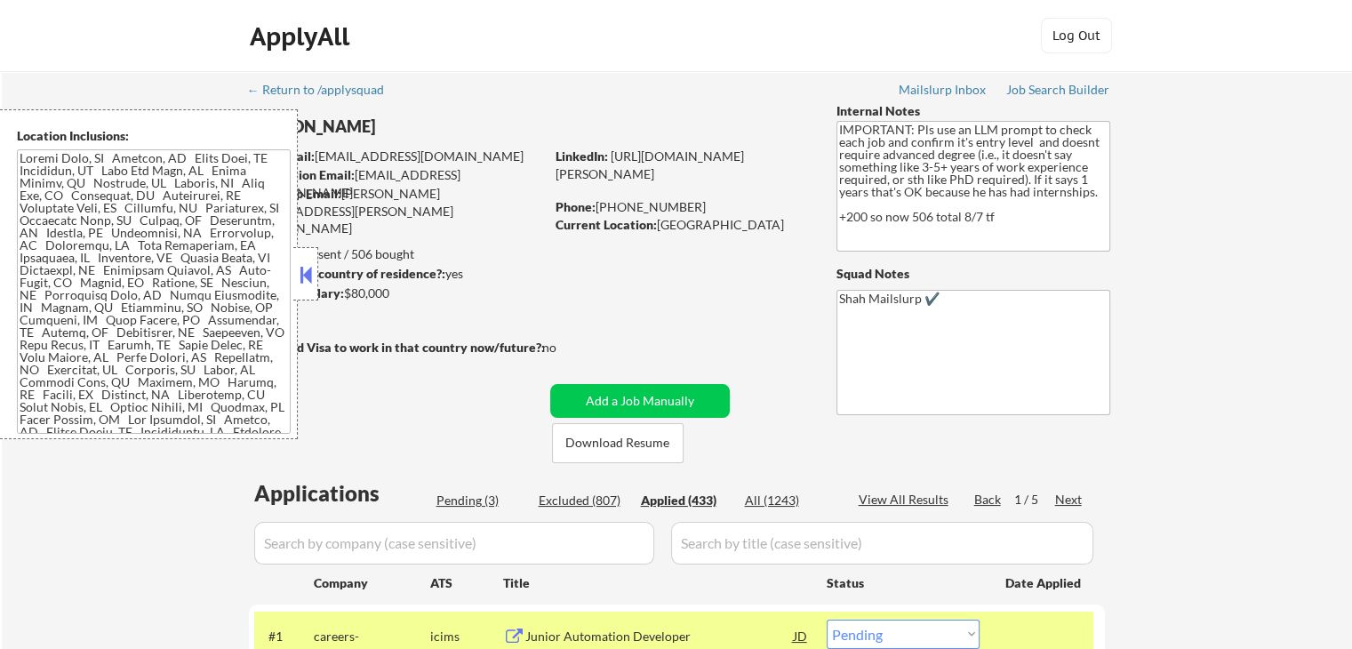
select select ""applied""
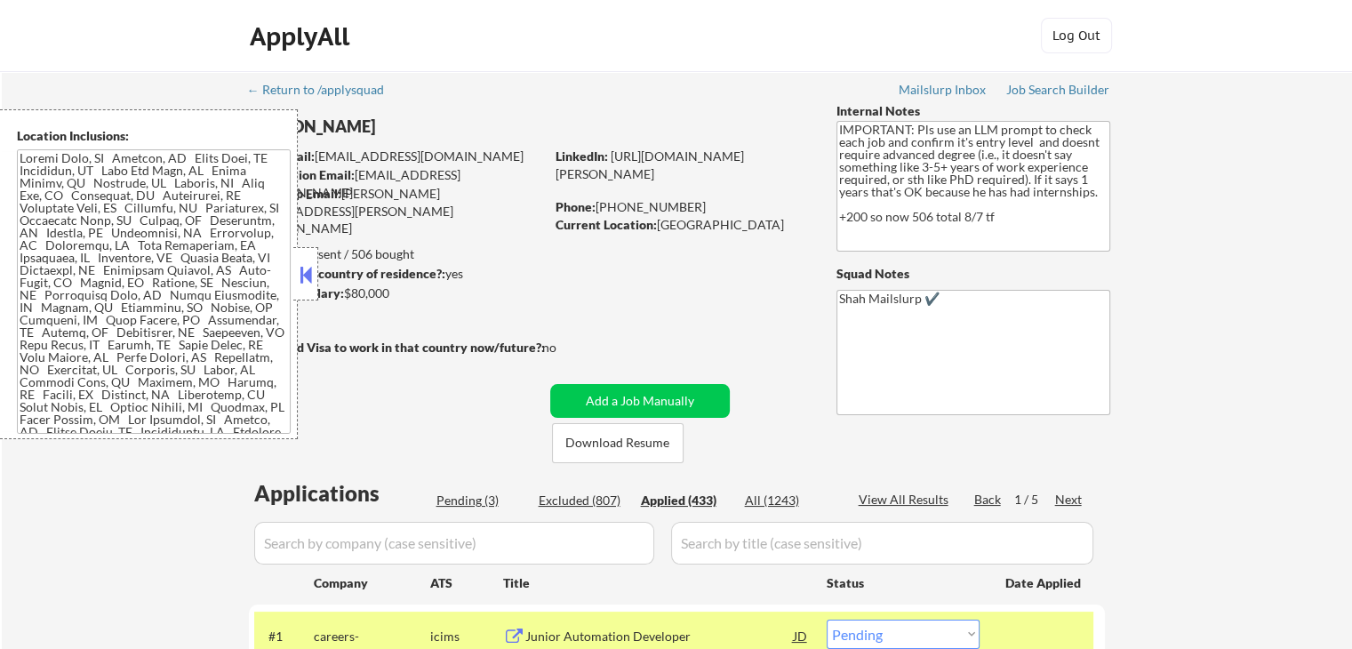
select select ""applied""
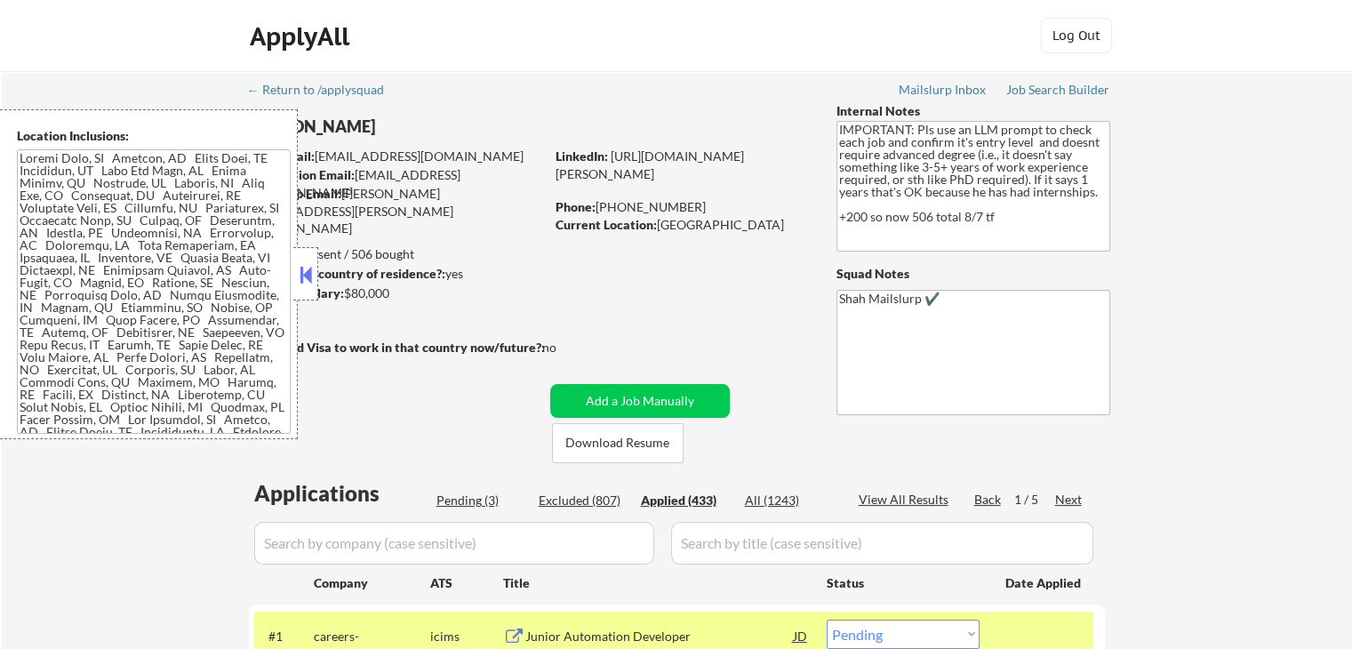
select select ""applied""
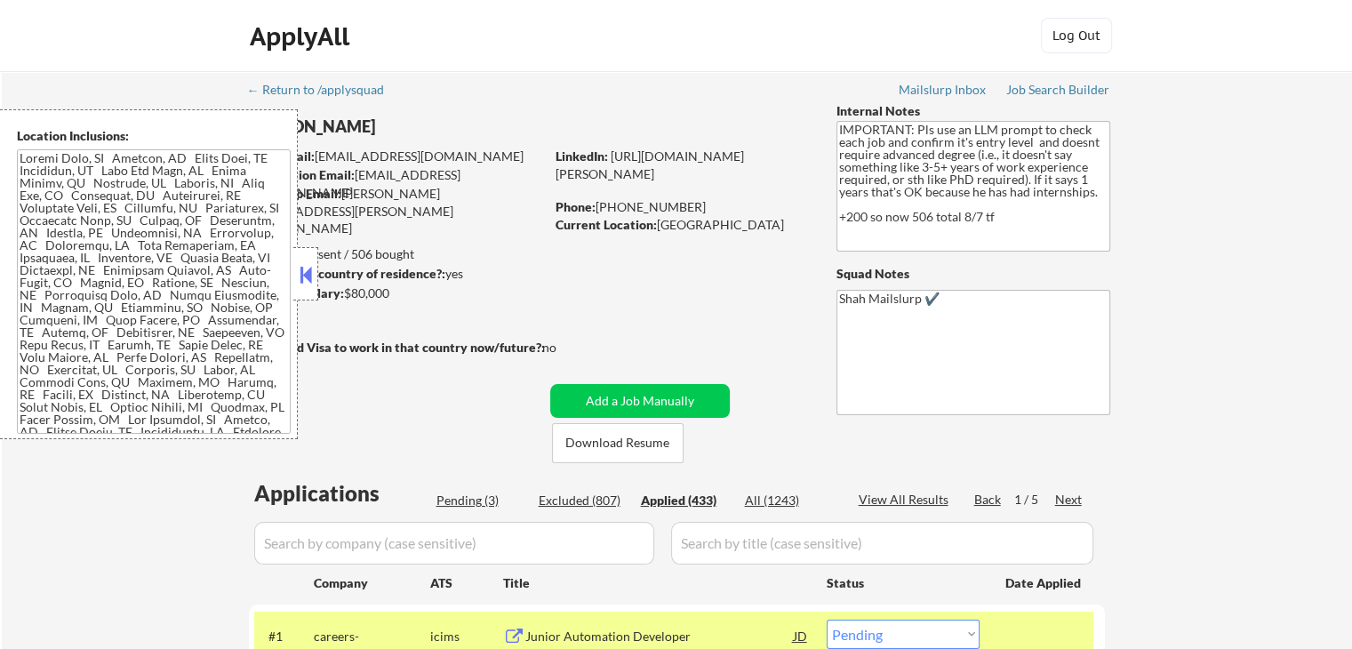
select select ""applied""
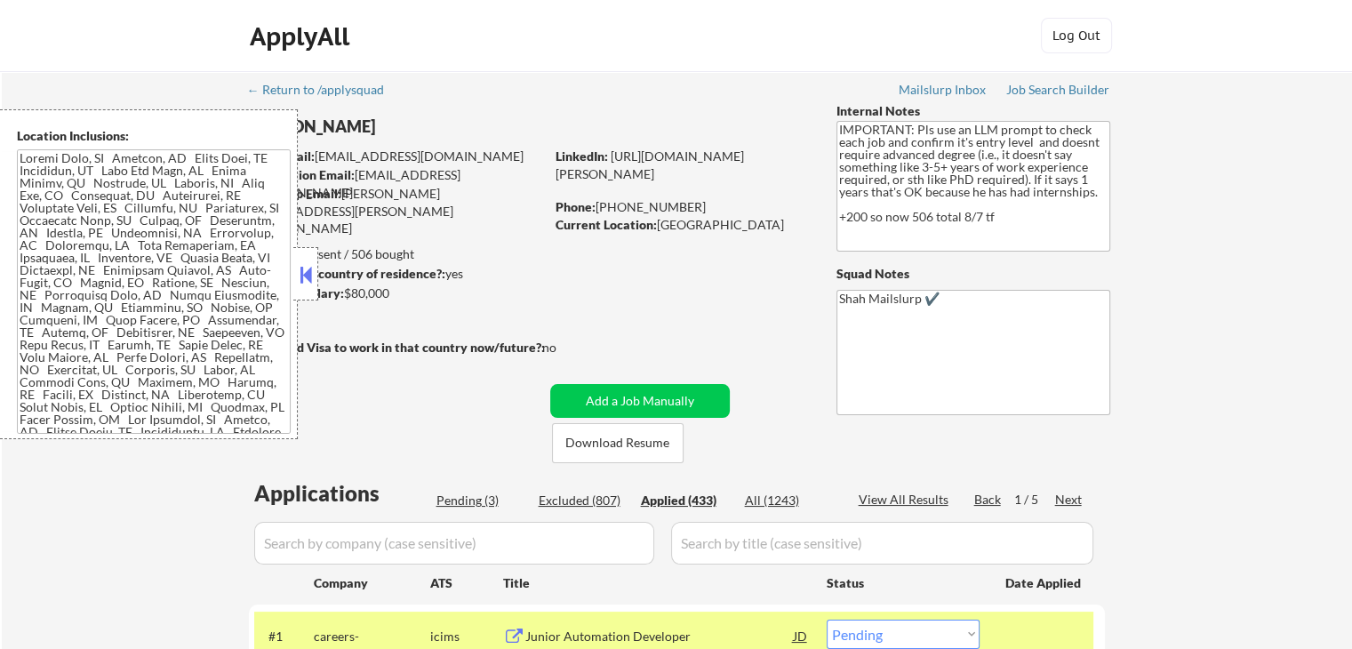
select select ""applied""
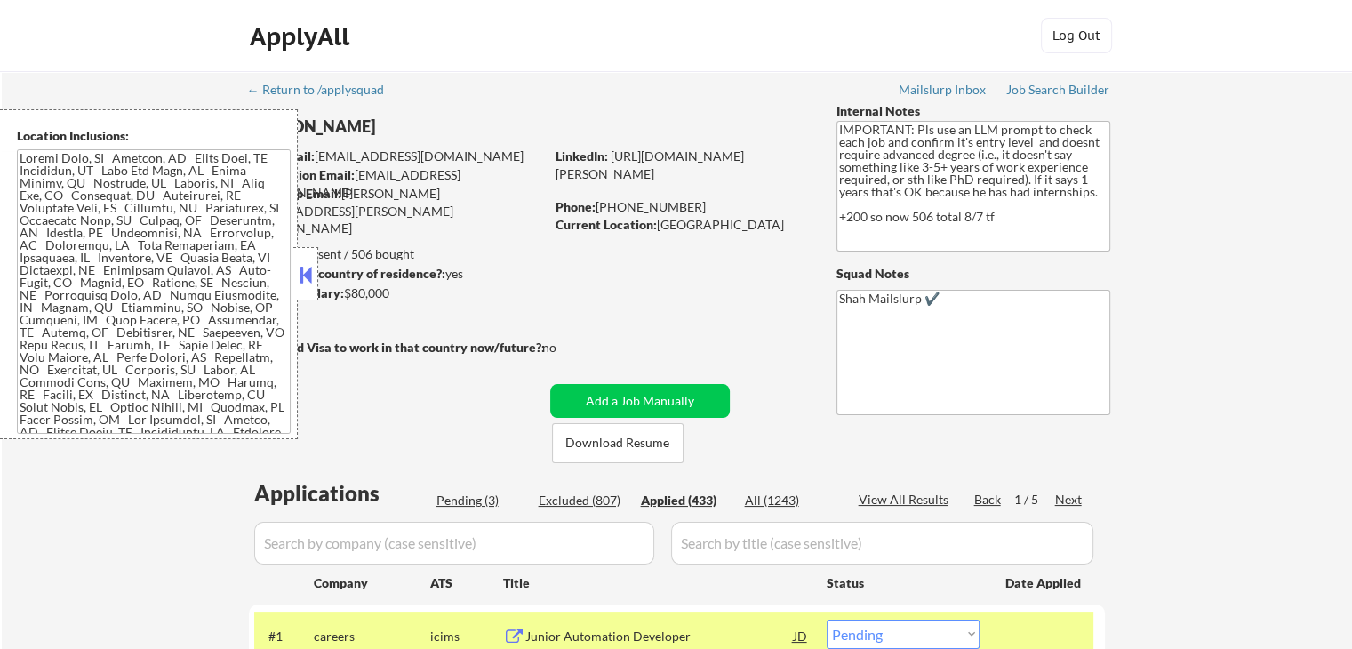
select select ""applied""
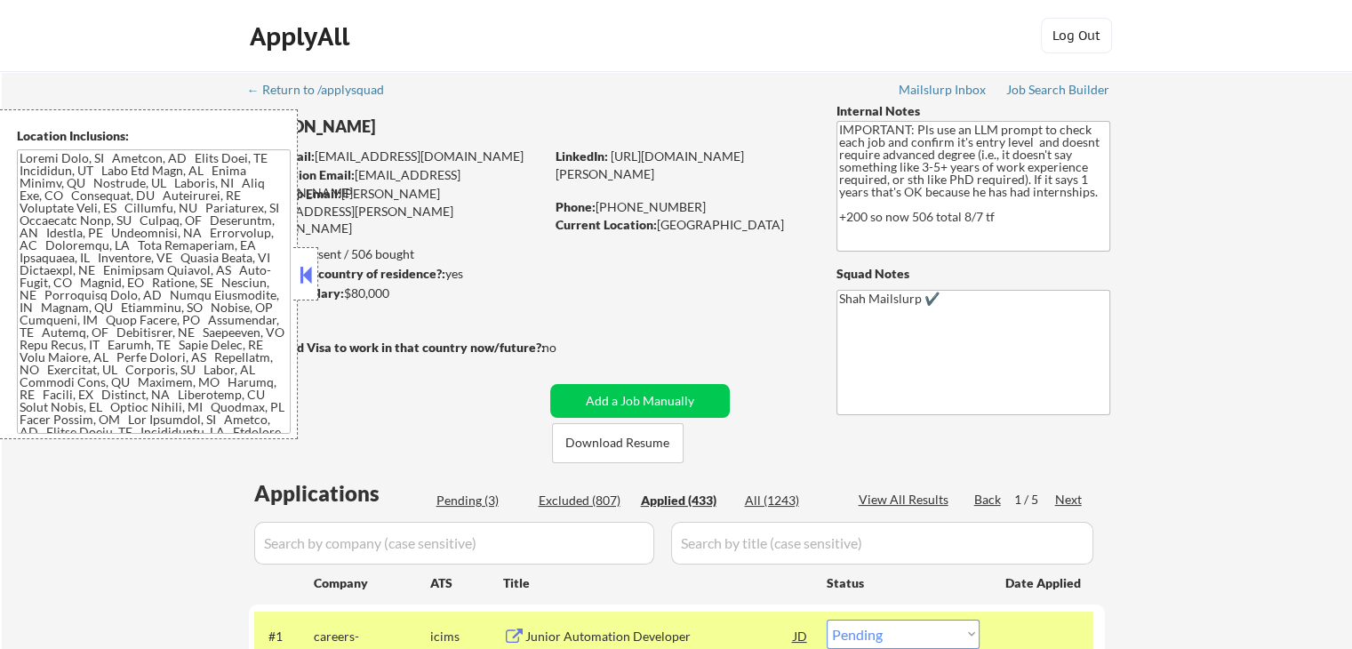
select select ""applied""
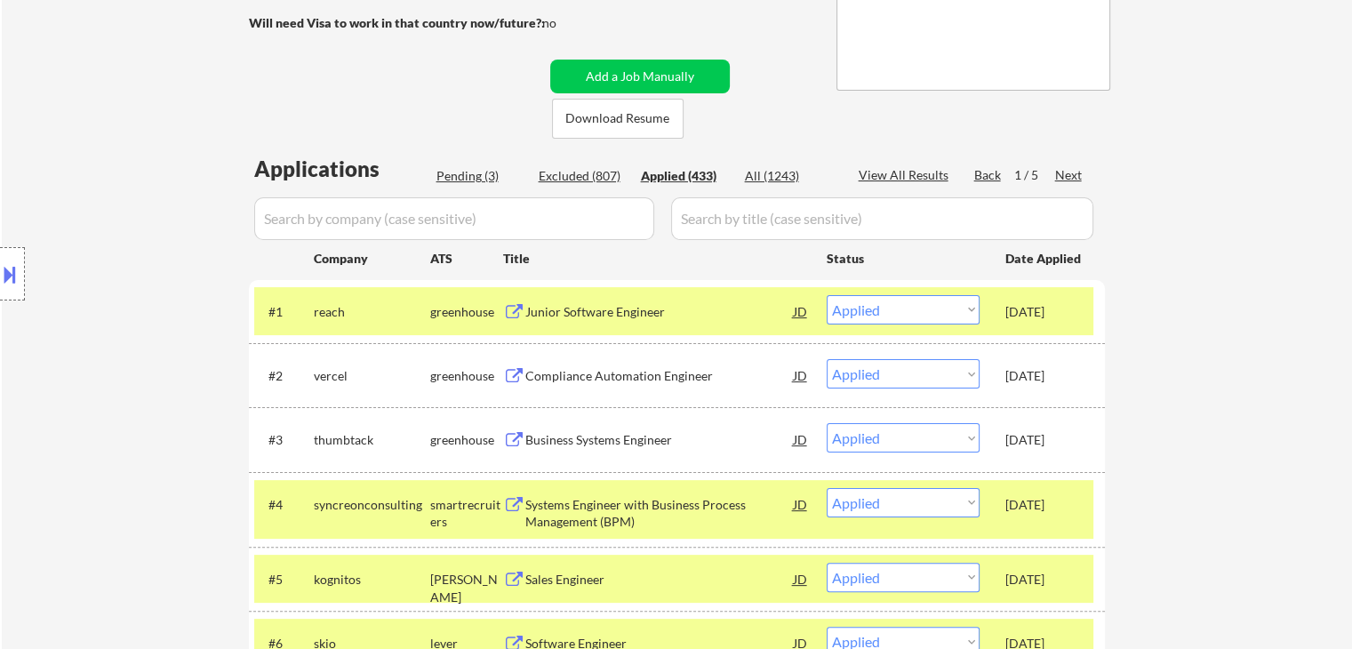
scroll to position [355, 0]
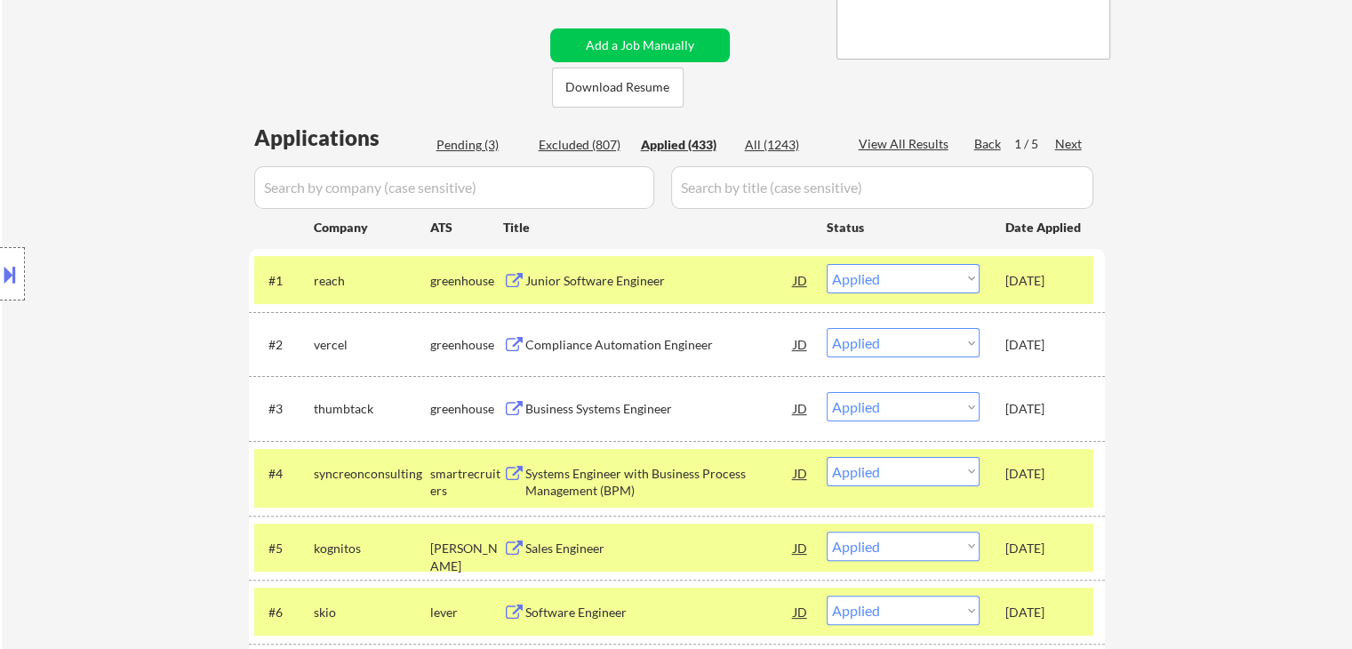
drag, startPoint x: 1006, startPoint y: 275, endPoint x: 1084, endPoint y: 278, distance: 78.3
click at [1084, 278] on div "#1 reach greenhouse Junior Software Engineer JD Choose an option... Pending App…" at bounding box center [673, 280] width 839 height 48
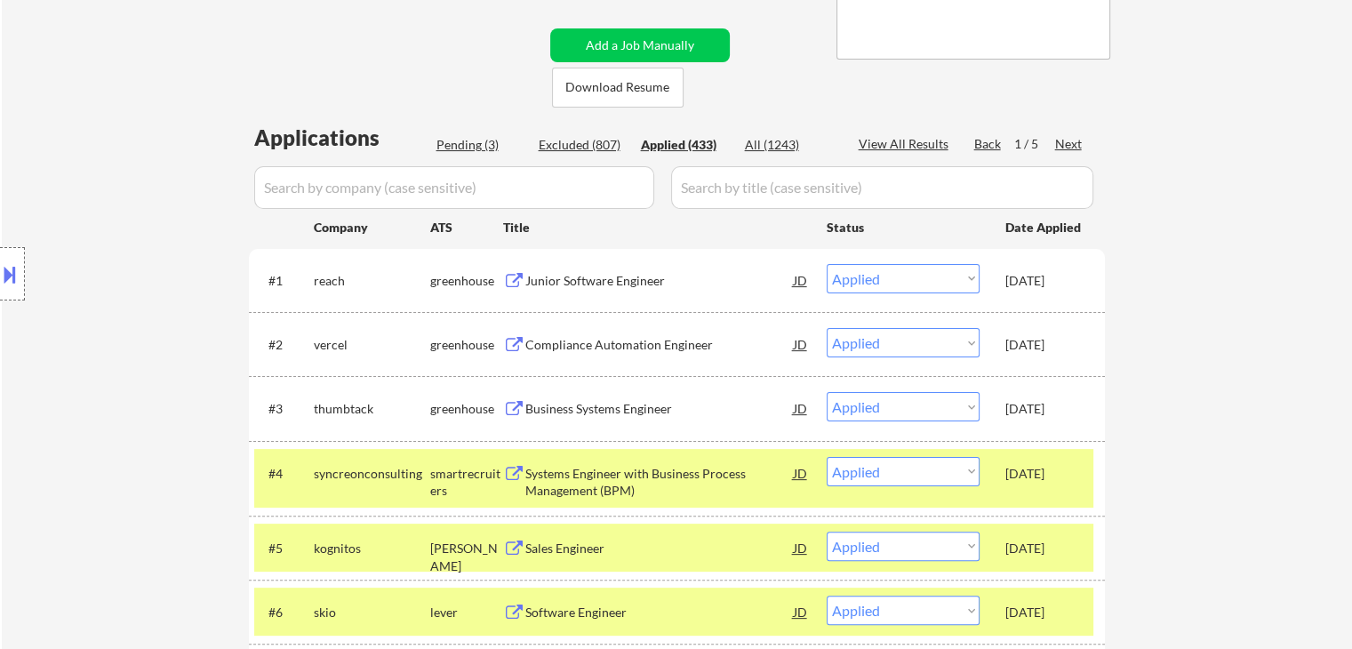
copy div "[DATE]"
drag, startPoint x: 1073, startPoint y: 281, endPoint x: 1008, endPoint y: 278, distance: 65.8
click at [1008, 278] on div "[DATE]" at bounding box center [1044, 281] width 78 height 18
